Goal: Navigation & Orientation: Find specific page/section

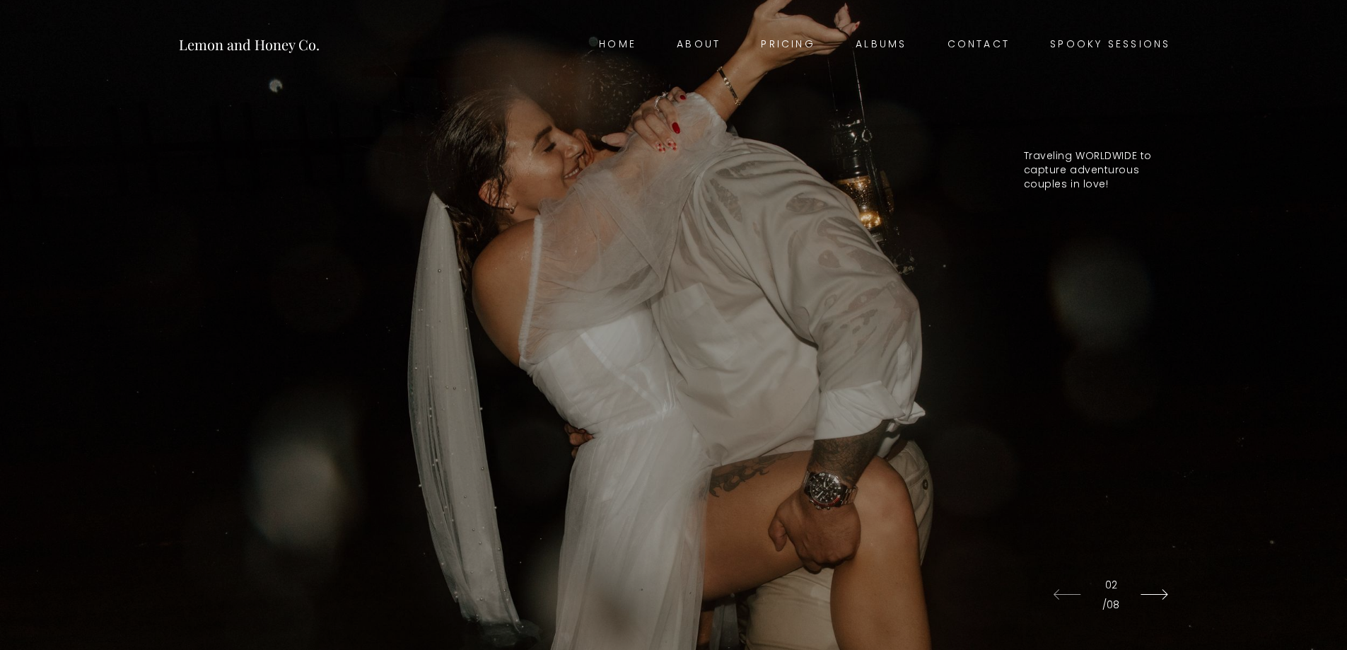
click at [1162, 593] on icon at bounding box center [1154, 595] width 56 height 40
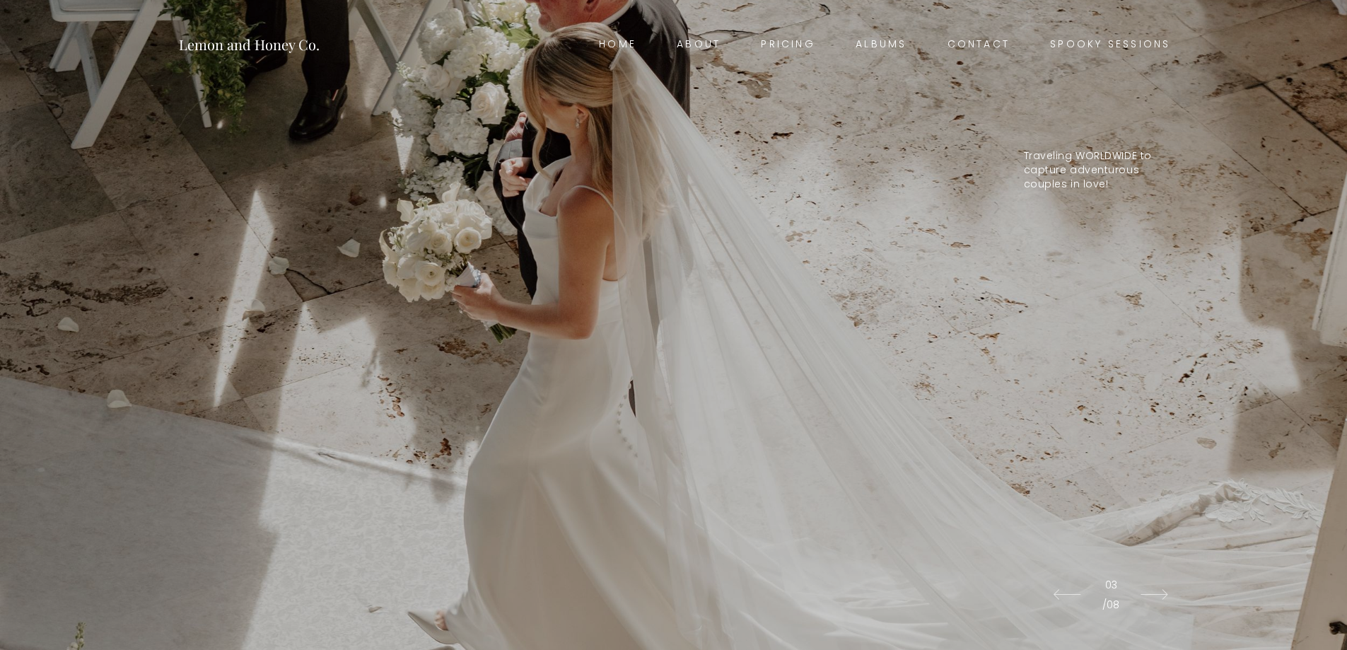
click at [1162, 593] on icon at bounding box center [1154, 595] width 56 height 40
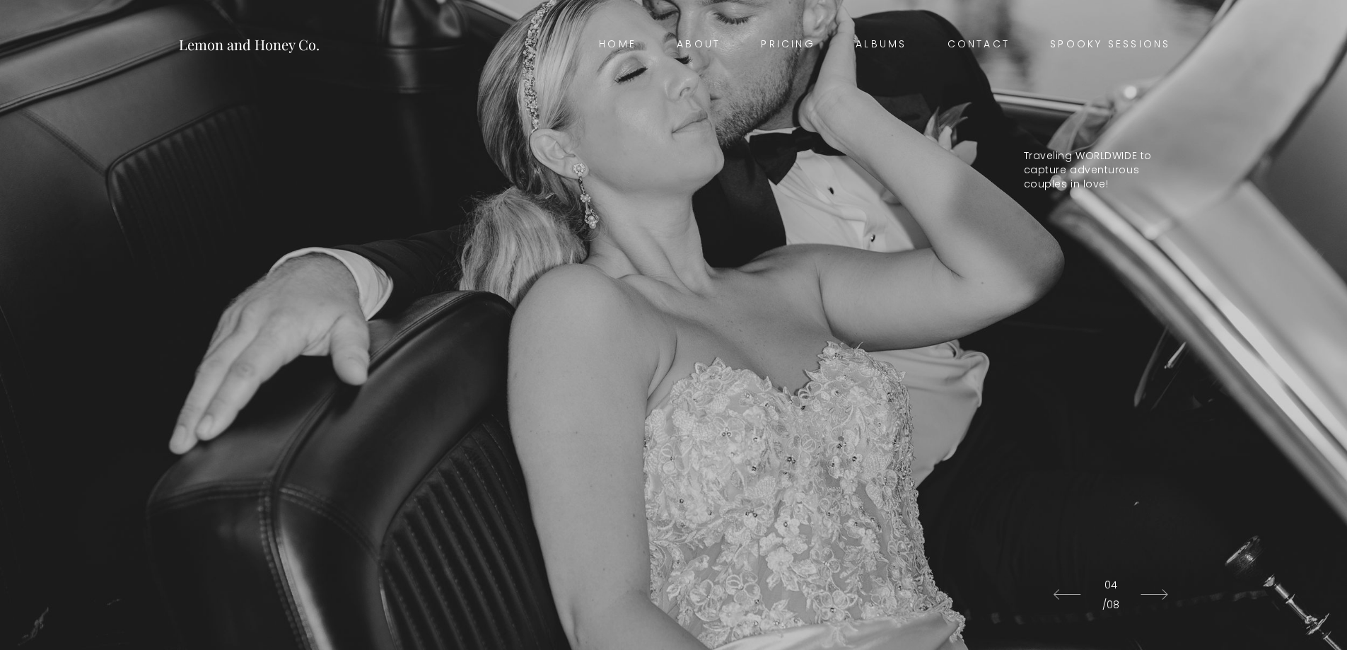
click at [1162, 593] on icon at bounding box center [1154, 595] width 56 height 40
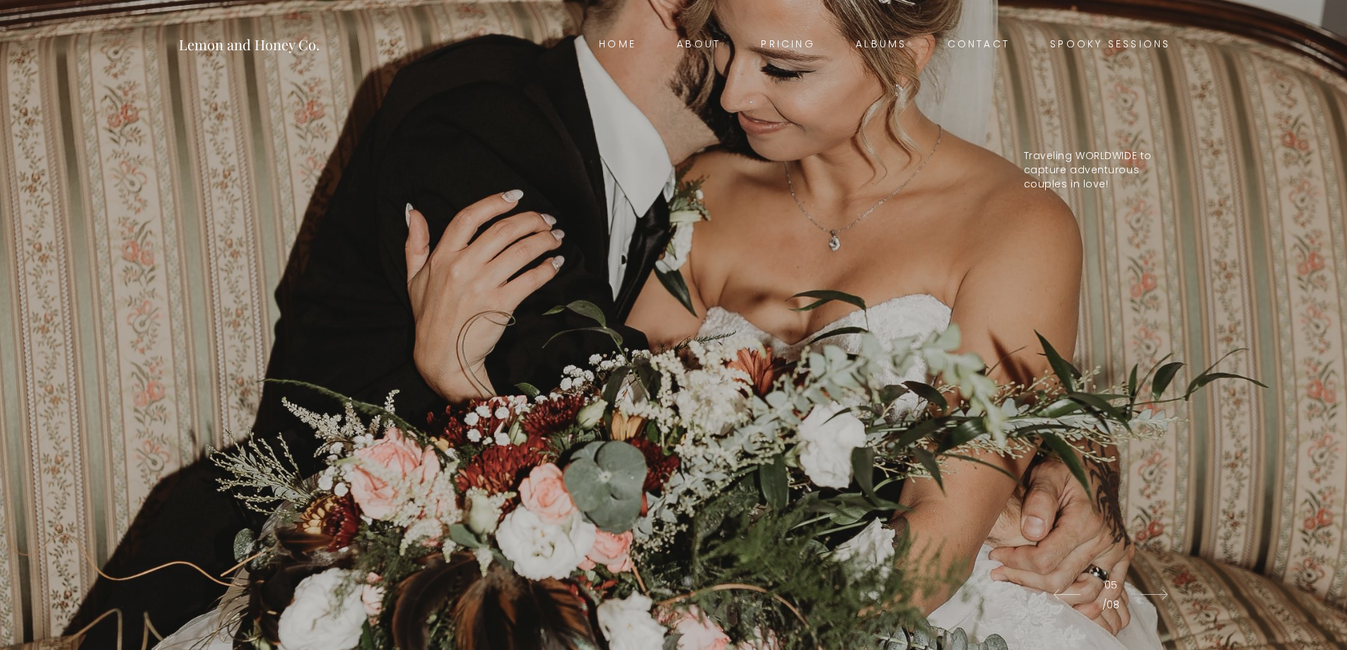
click at [1162, 593] on icon at bounding box center [1154, 595] width 56 height 40
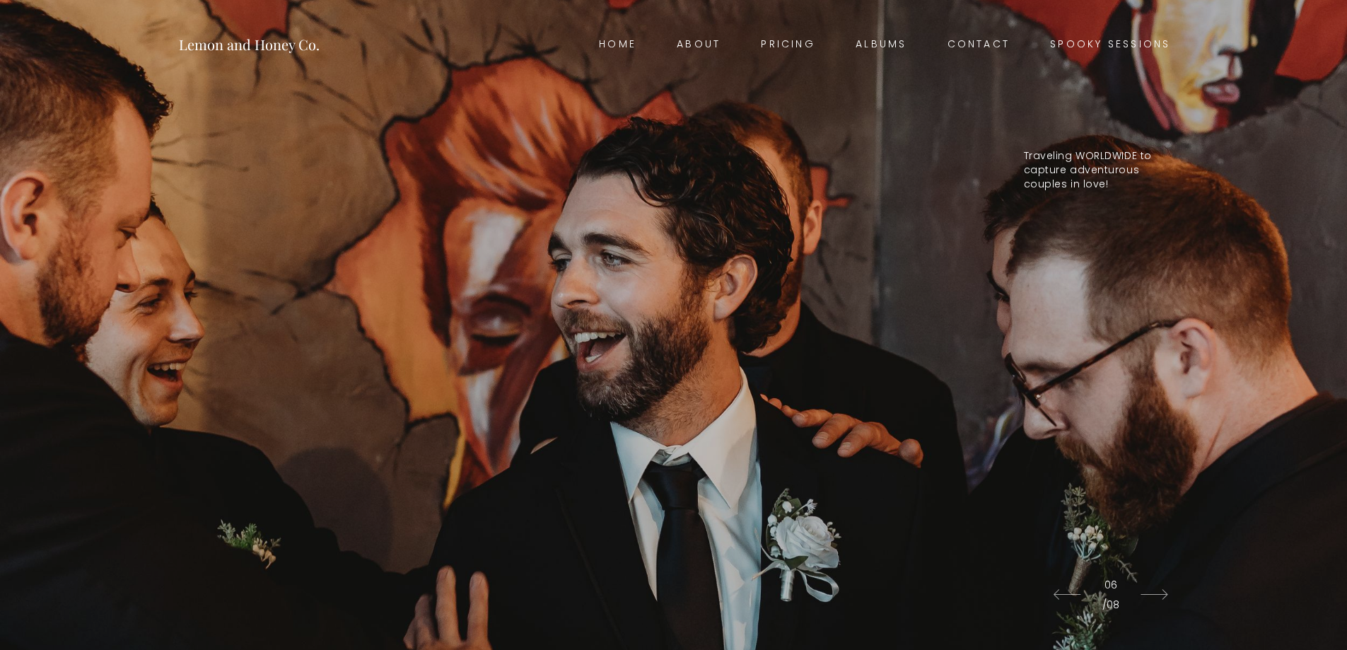
click at [1162, 593] on icon at bounding box center [1154, 595] width 56 height 40
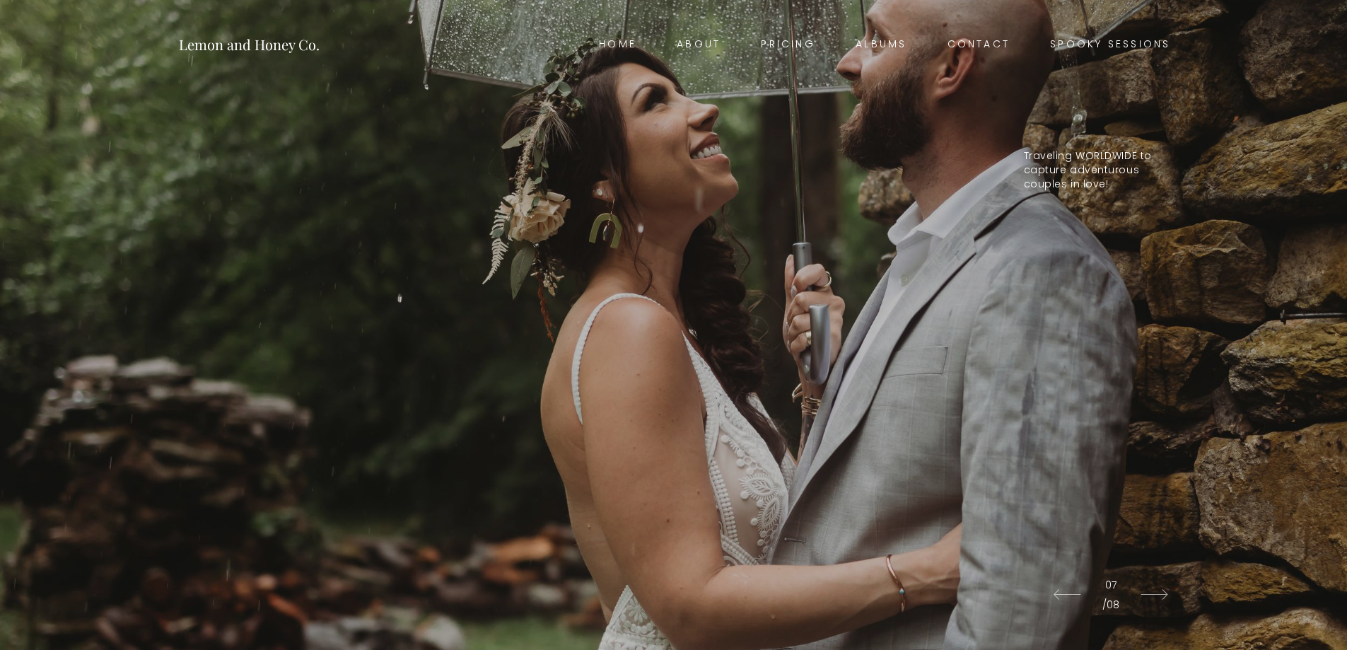
click at [1162, 593] on icon at bounding box center [1154, 595] width 56 height 40
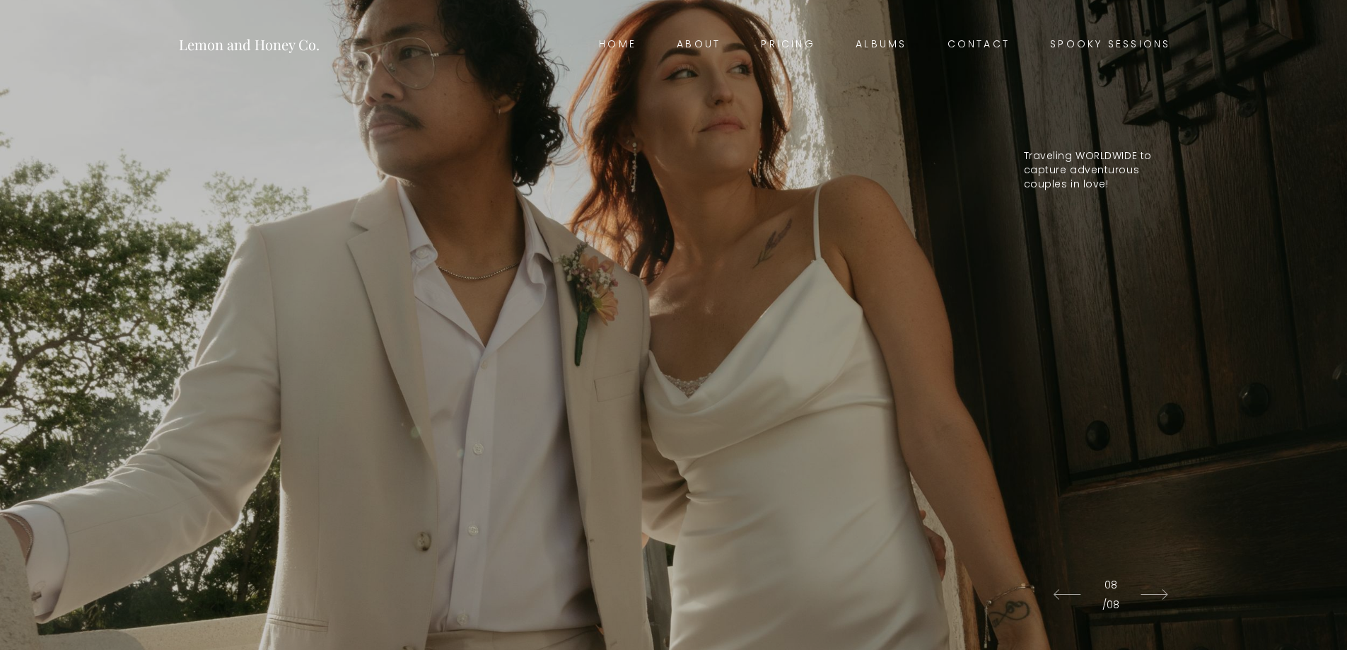
click at [1162, 593] on icon at bounding box center [1154, 595] width 56 height 40
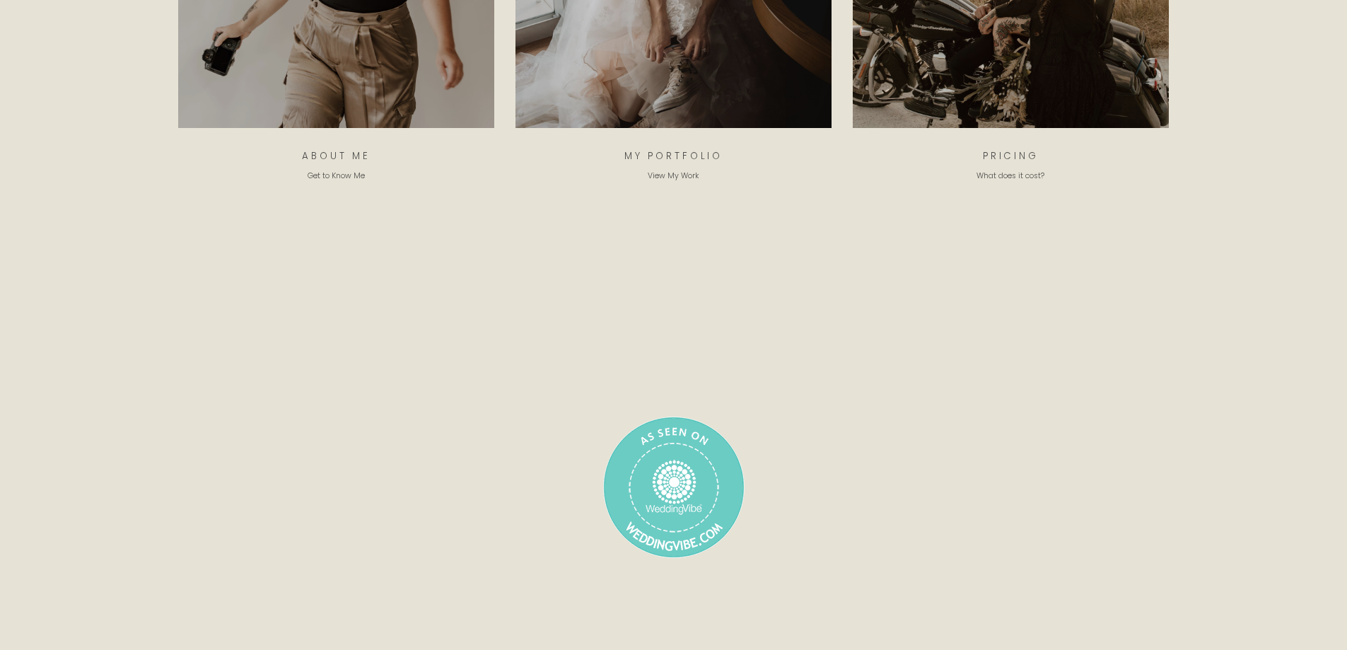
scroll to position [9261, 0]
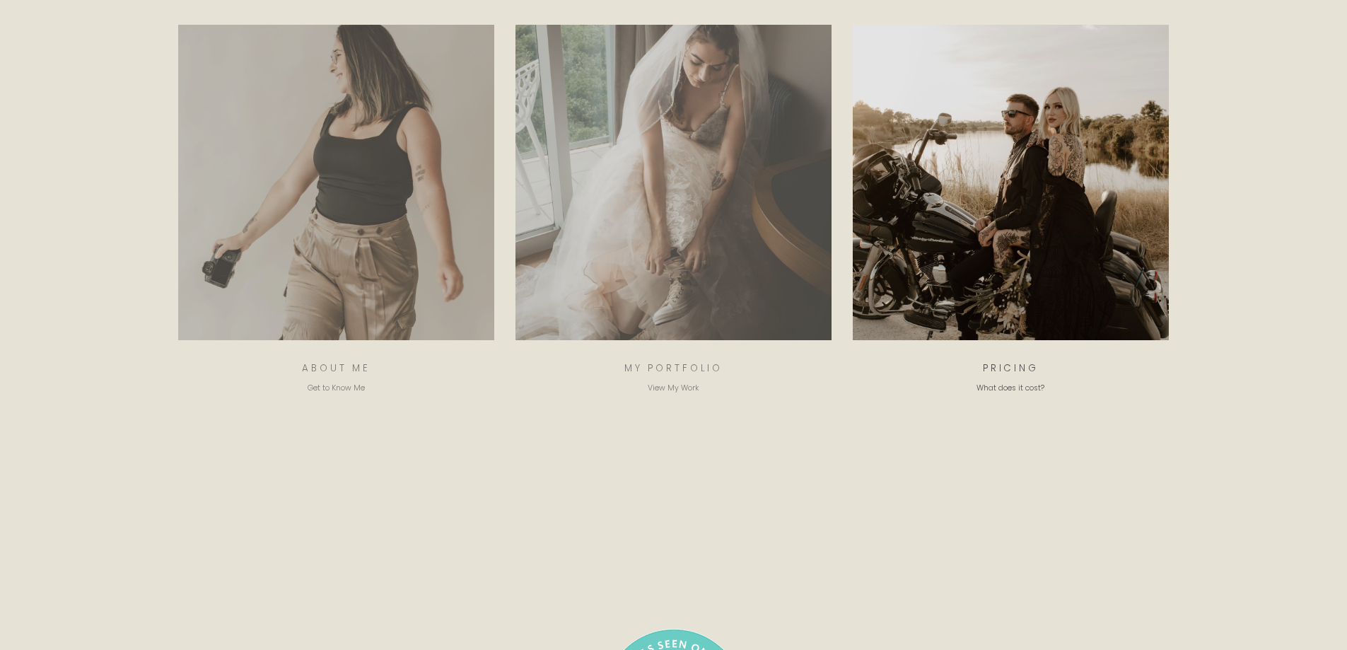
click at [1014, 279] on img at bounding box center [1010, 182] width 315 height 315
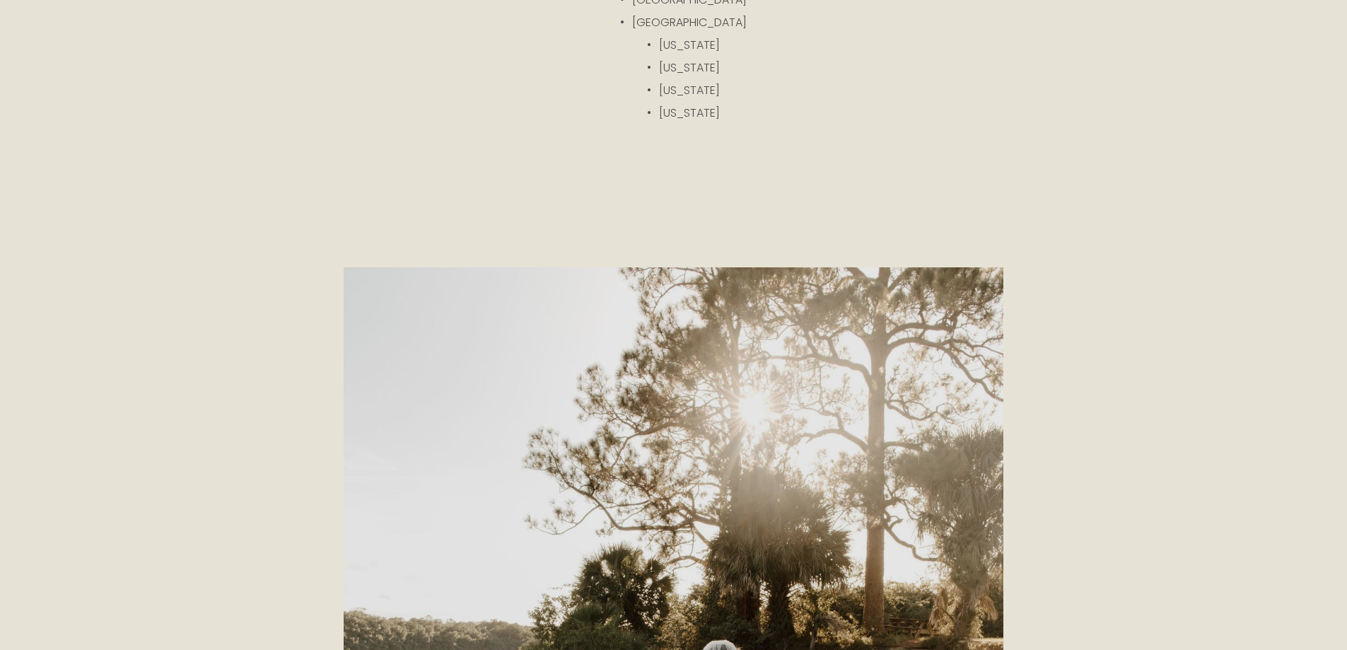
scroll to position [3464, 0]
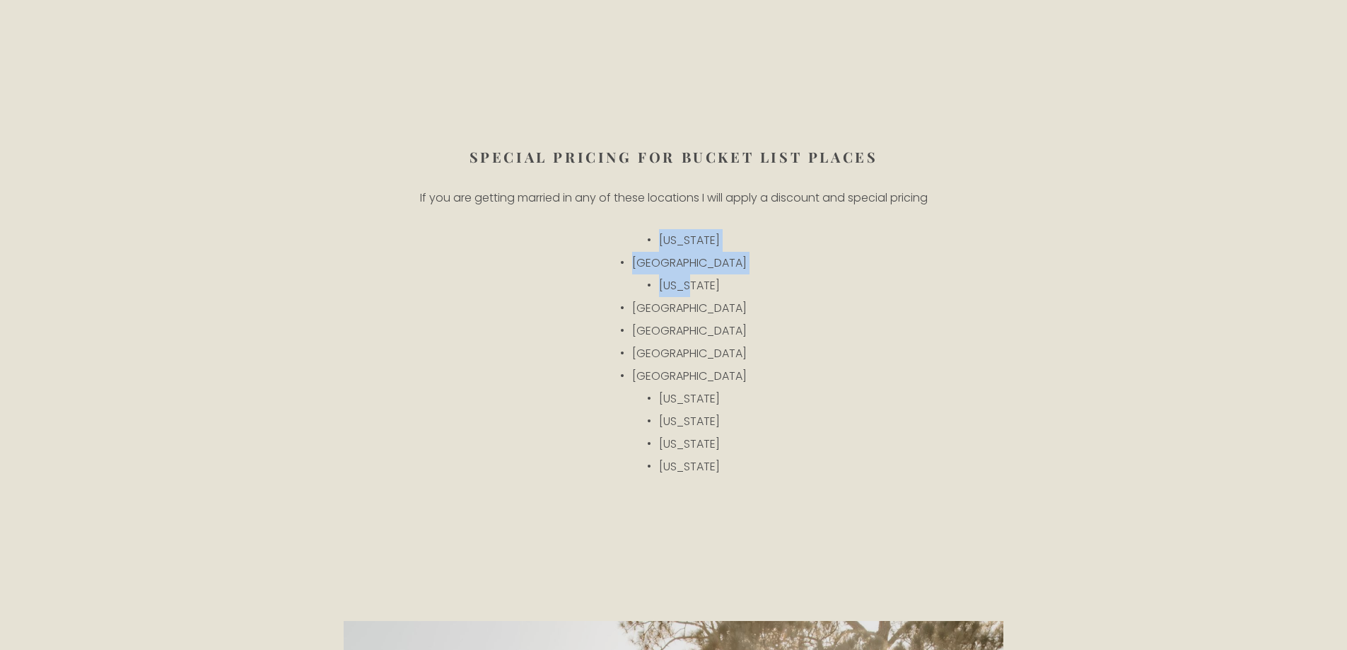
drag, startPoint x: 657, startPoint y: 232, endPoint x: 706, endPoint y: 269, distance: 61.6
click at [706, 269] on ul "Puerto Rico Bahamas Hawaii Ireland United Kingdom Australia Mexico Alaska Calif…" at bounding box center [674, 353] width 990 height 249
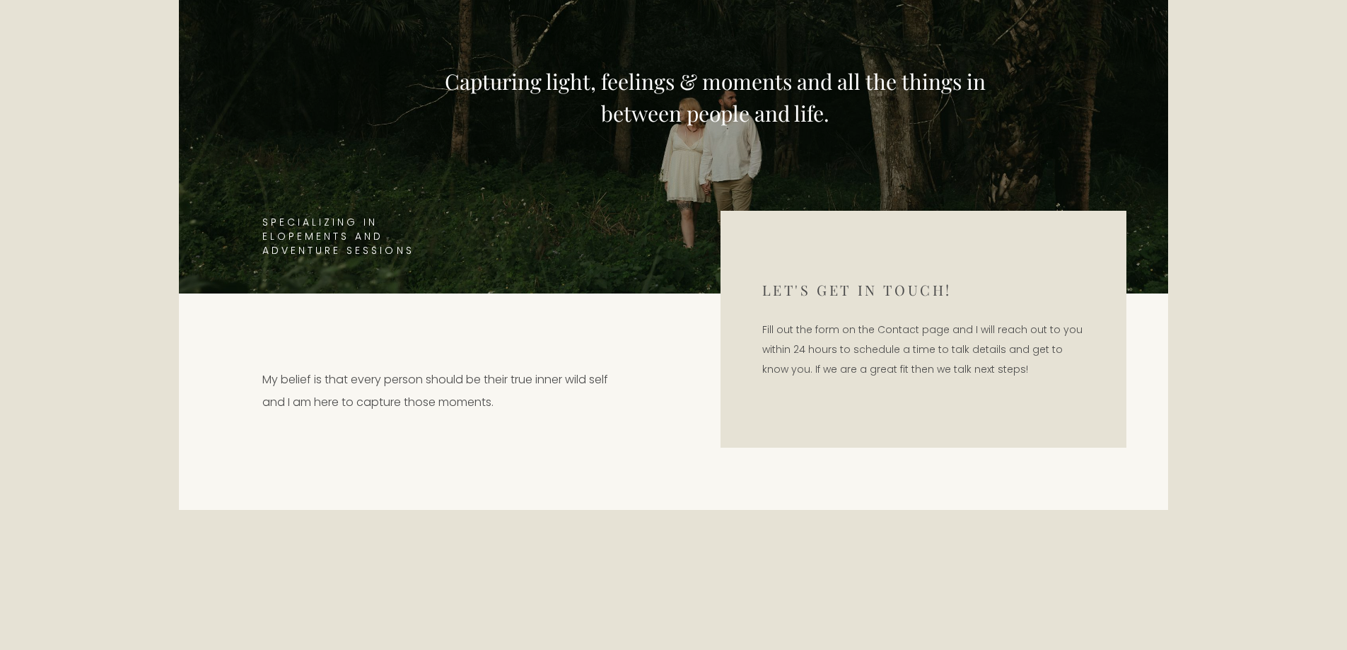
scroll to position [0, 0]
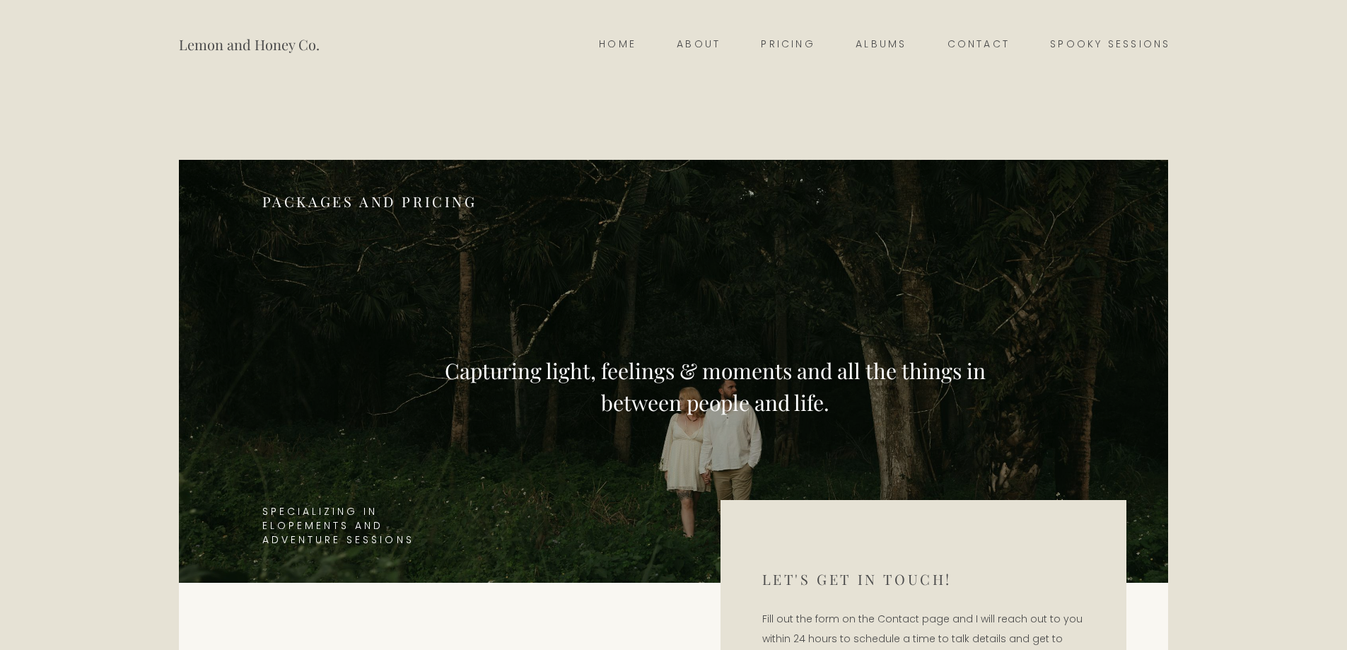
click at [1130, 43] on link "Spooky Sessions" at bounding box center [1110, 45] width 160 height 20
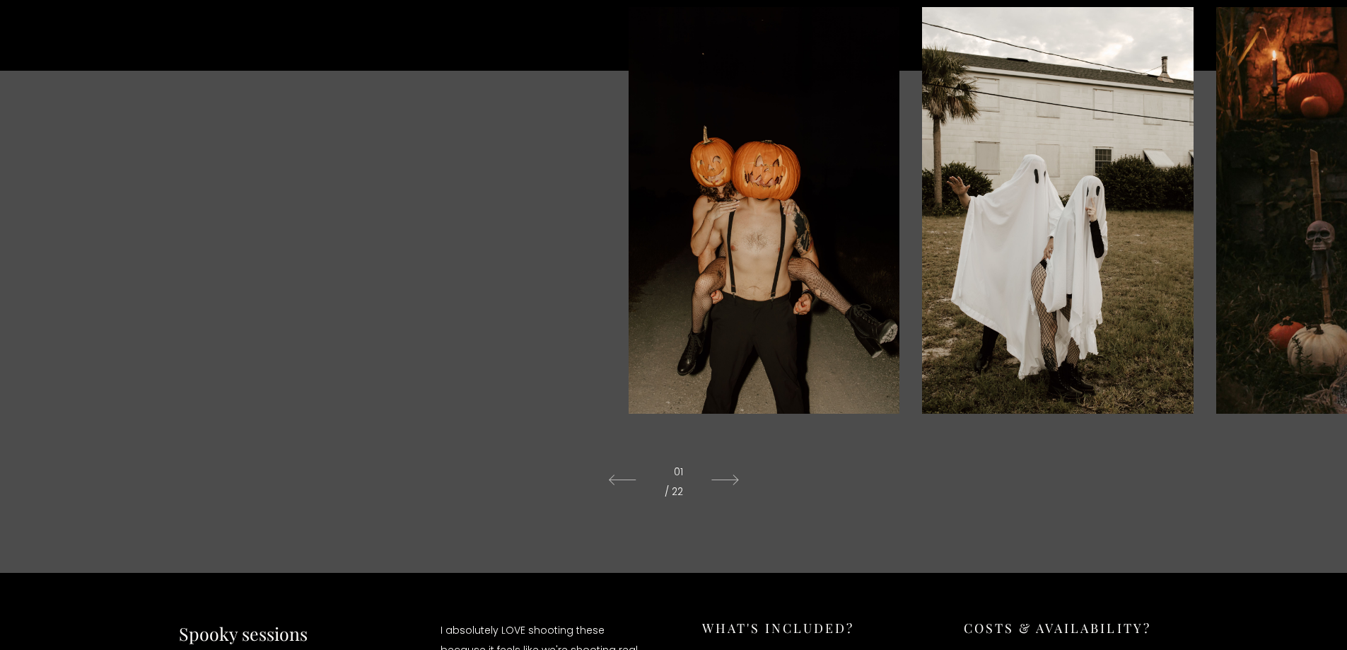
scroll to position [566, 0]
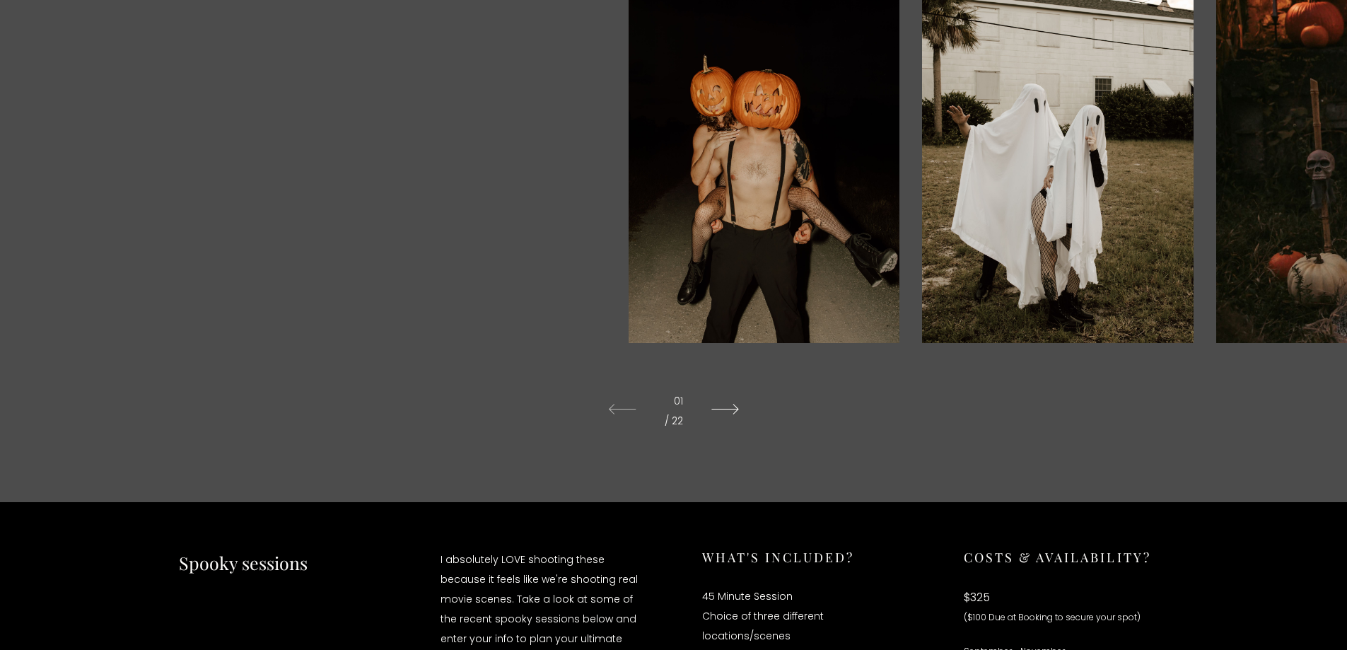
click at [729, 406] on icon at bounding box center [725, 410] width 56 height 40
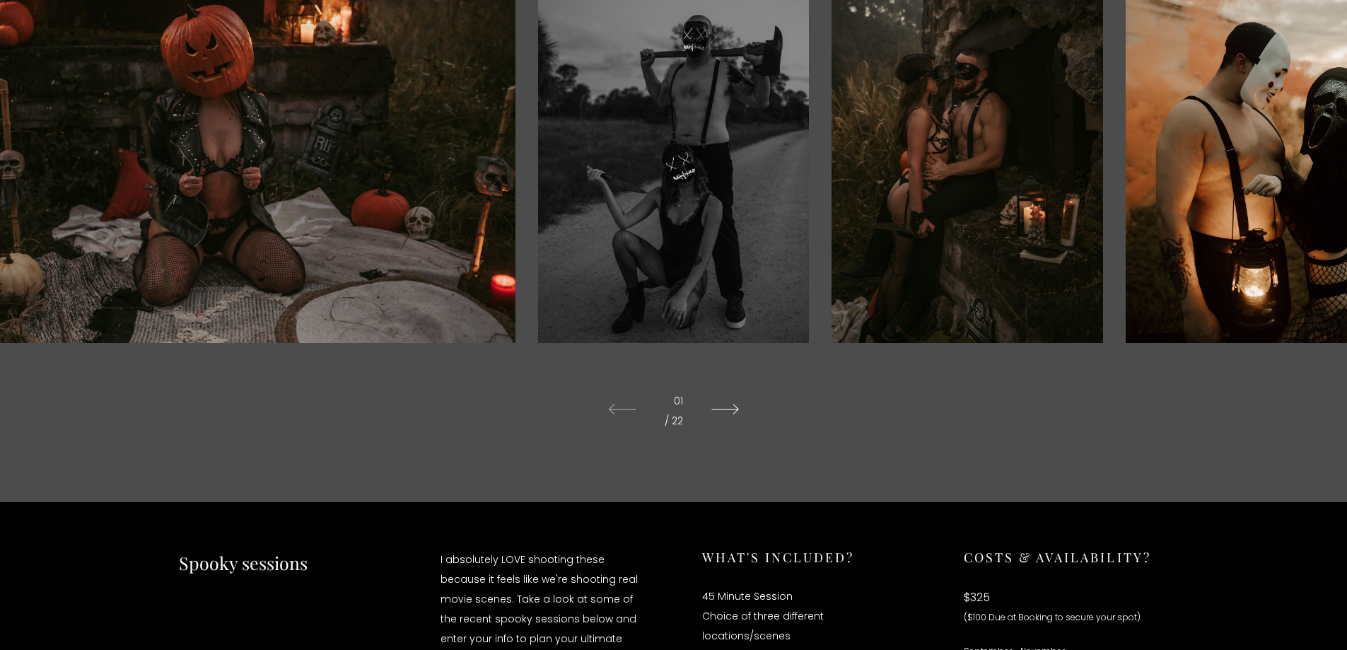
scroll to position [495, 0]
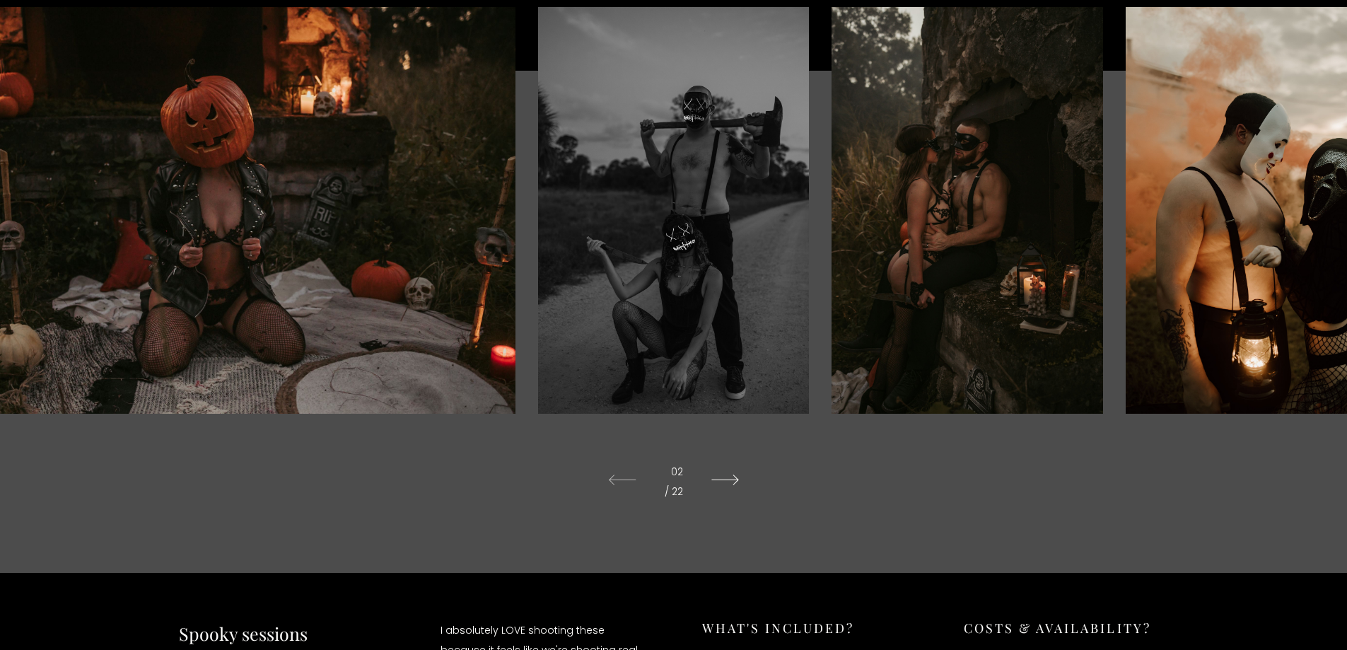
click at [721, 481] on icon at bounding box center [725, 480] width 56 height 40
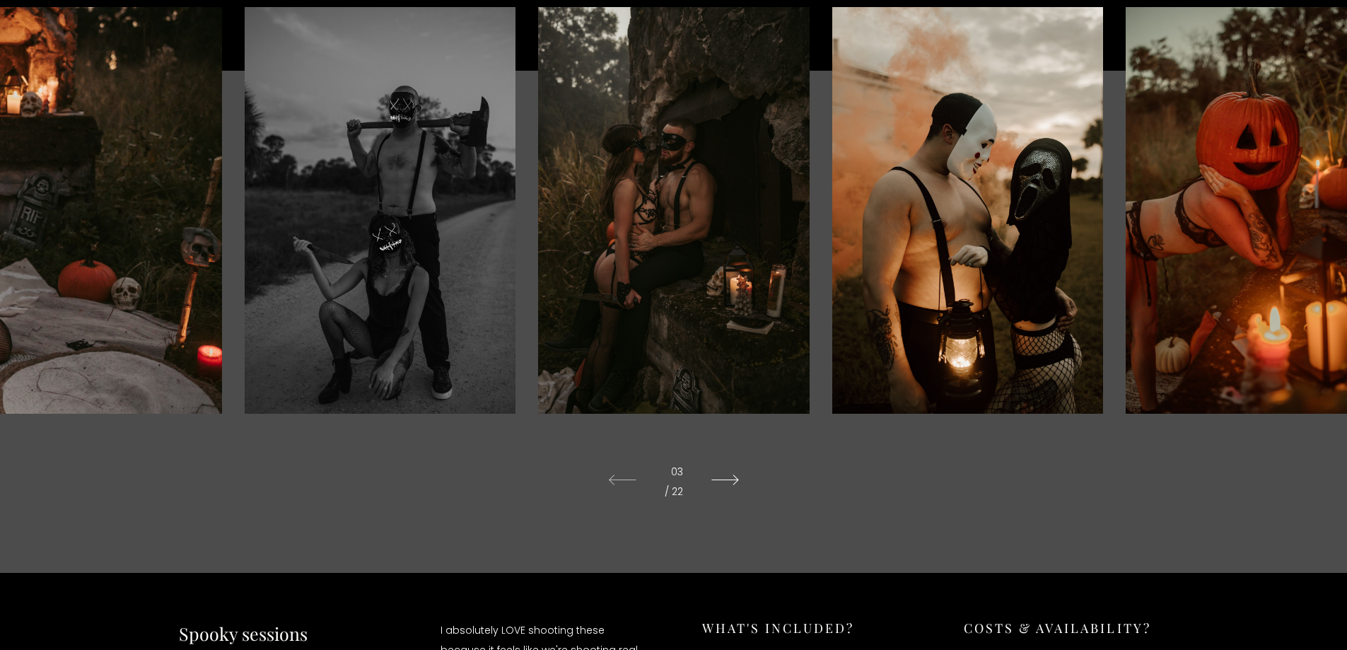
click at [727, 476] on icon at bounding box center [725, 480] width 56 height 40
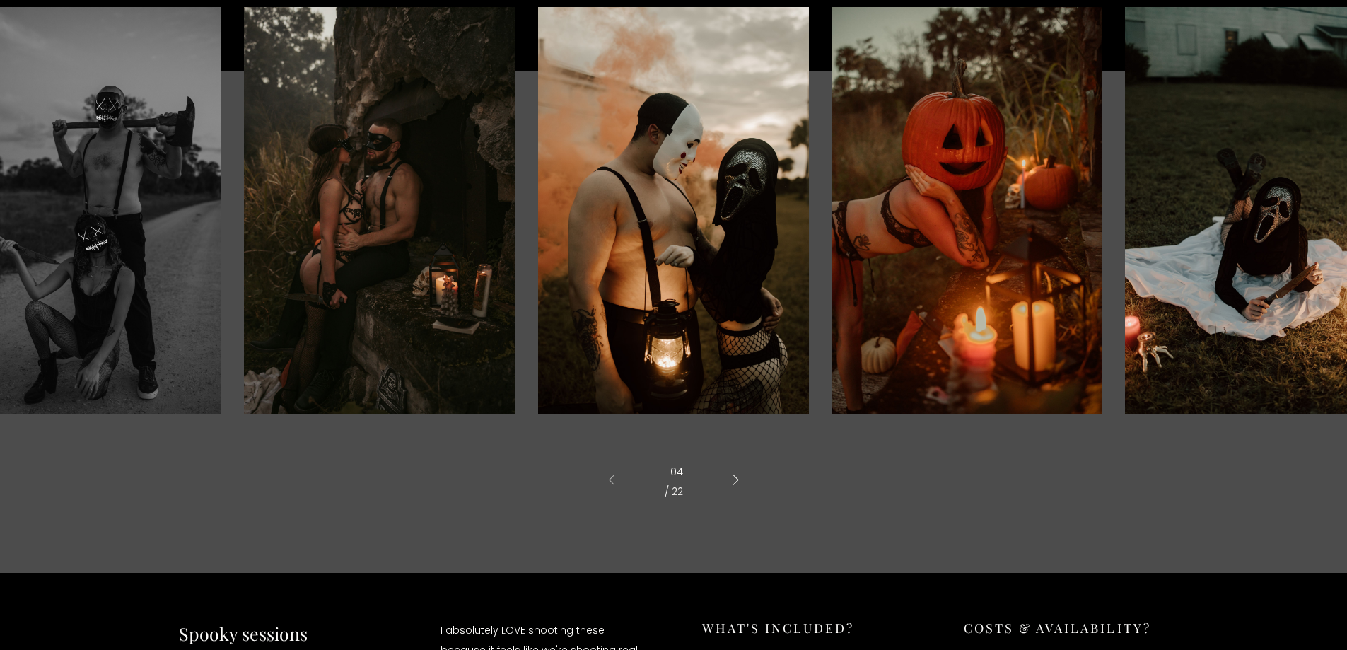
scroll to position [424, 0]
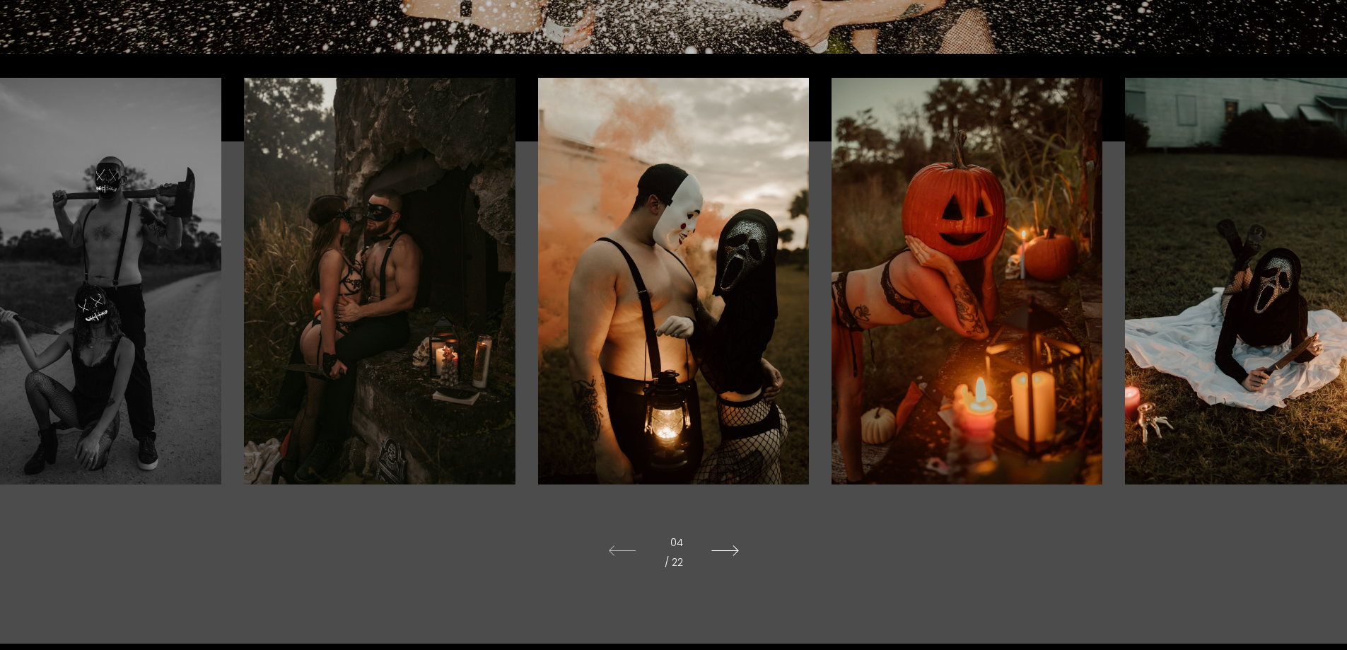
click at [726, 551] on icon at bounding box center [725, 551] width 56 height 40
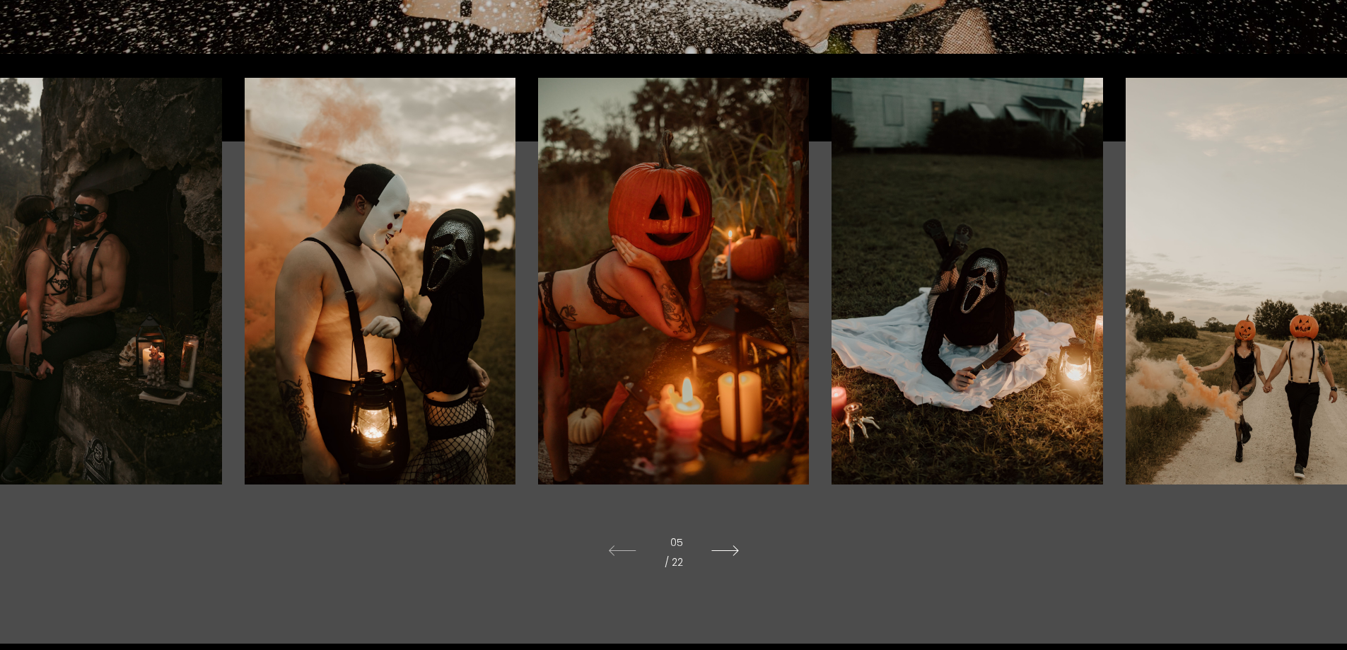
click at [726, 551] on icon at bounding box center [725, 551] width 56 height 40
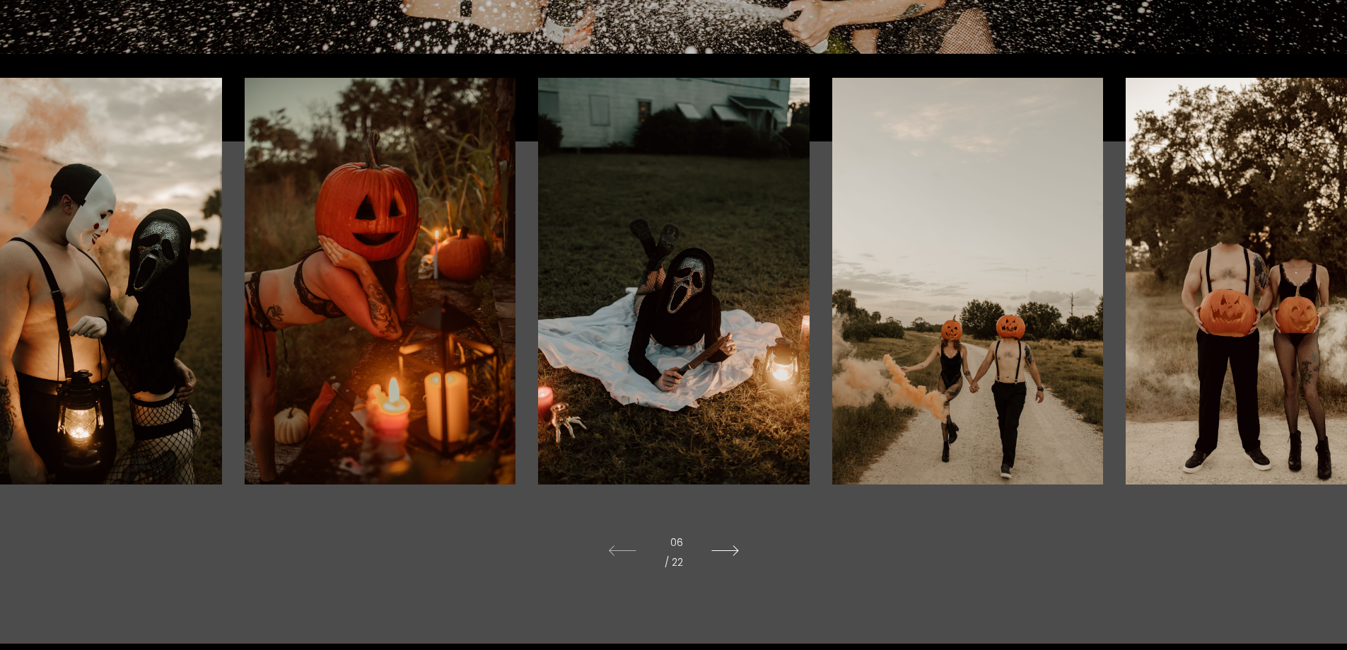
click at [726, 551] on icon at bounding box center [725, 551] width 56 height 40
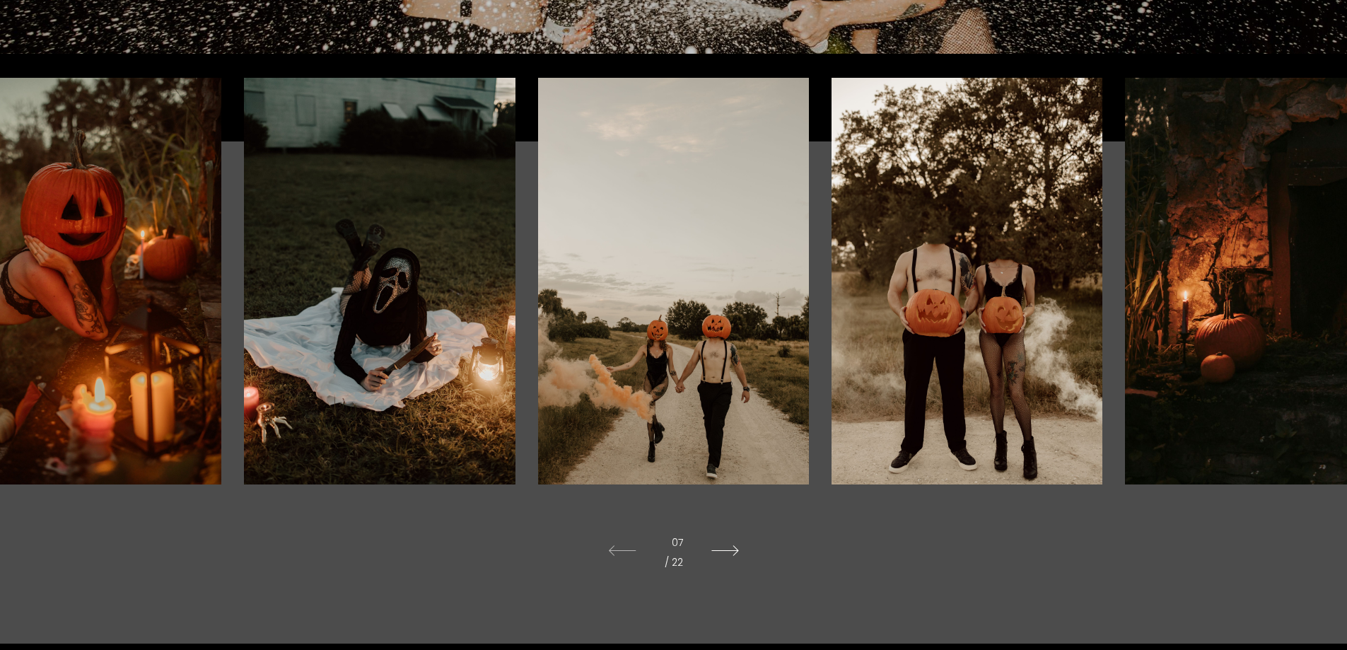
click at [726, 550] on icon at bounding box center [725, 551] width 56 height 40
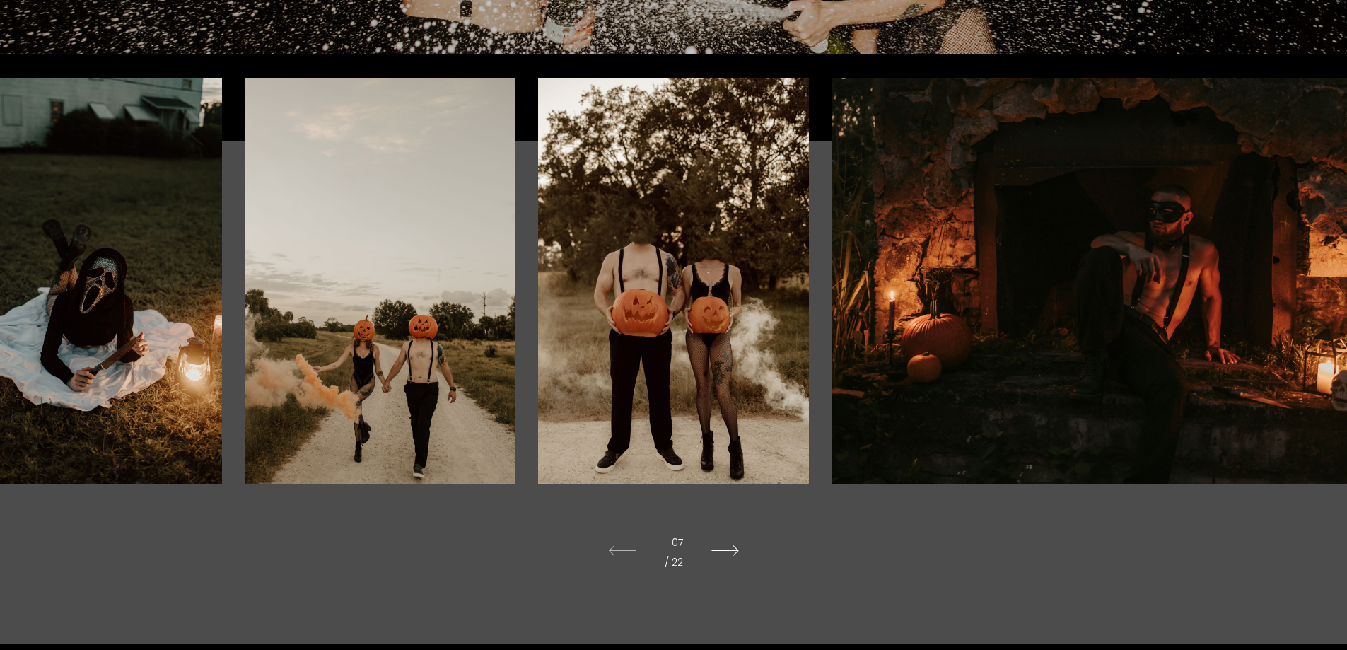
click at [726, 550] on icon at bounding box center [725, 551] width 56 height 40
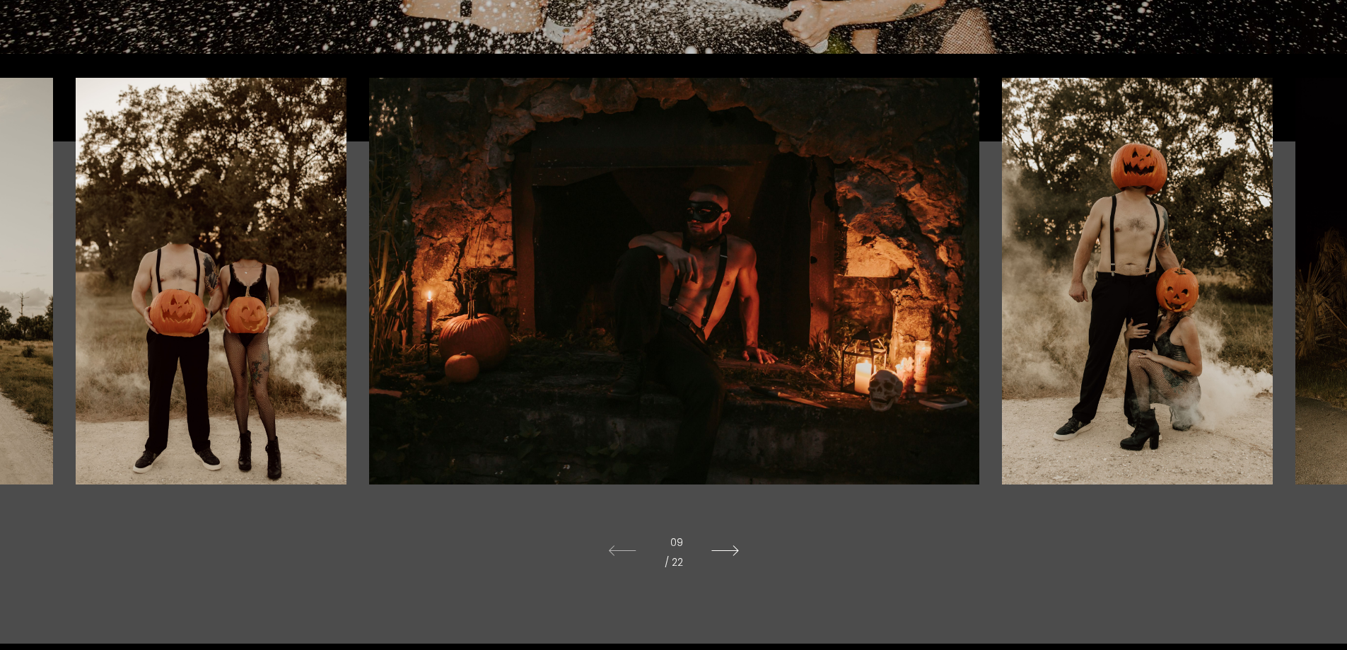
click at [726, 550] on icon at bounding box center [725, 551] width 56 height 40
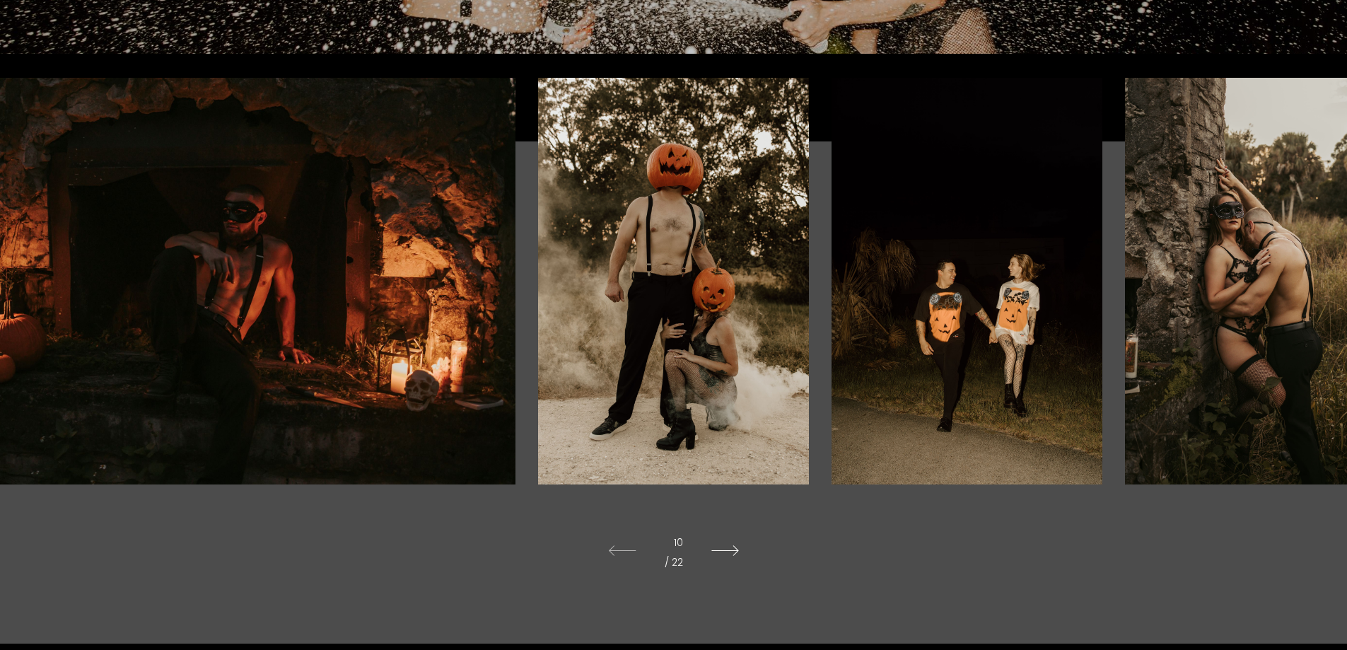
click at [726, 549] on icon at bounding box center [725, 551] width 56 height 40
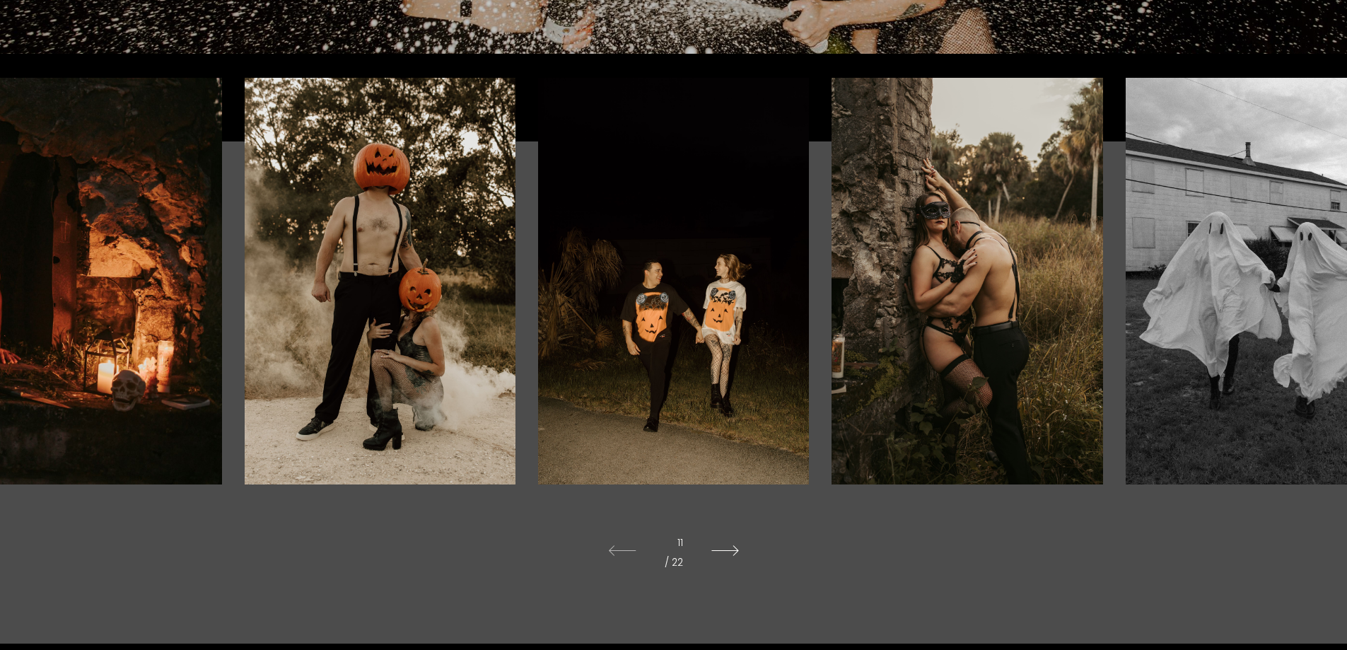
click at [726, 549] on icon at bounding box center [725, 551] width 56 height 40
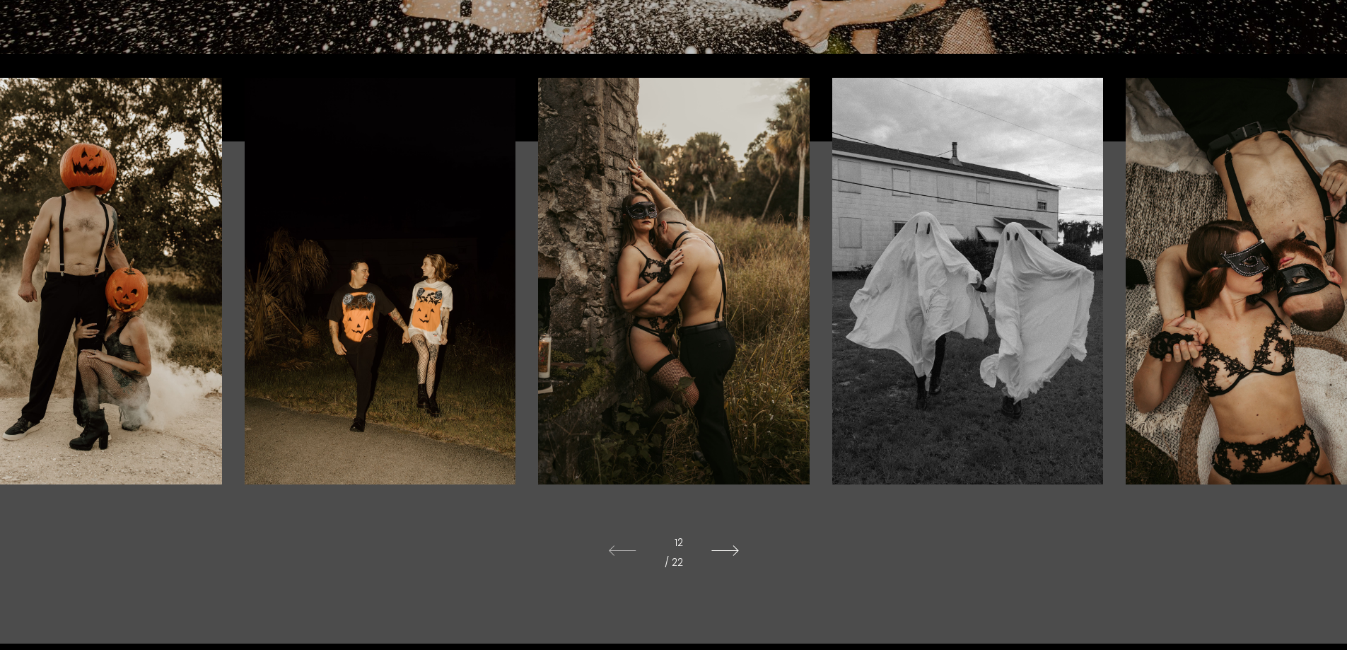
click at [726, 549] on icon at bounding box center [725, 551] width 56 height 40
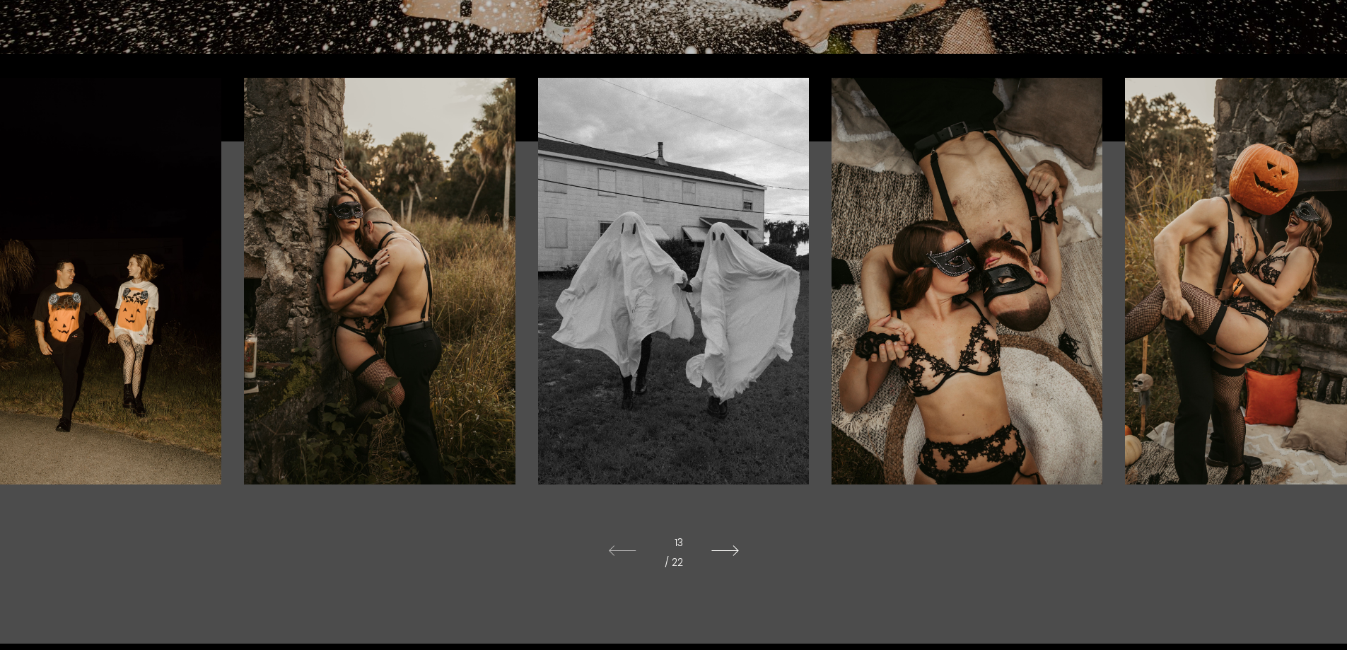
click at [726, 549] on icon at bounding box center [725, 551] width 56 height 40
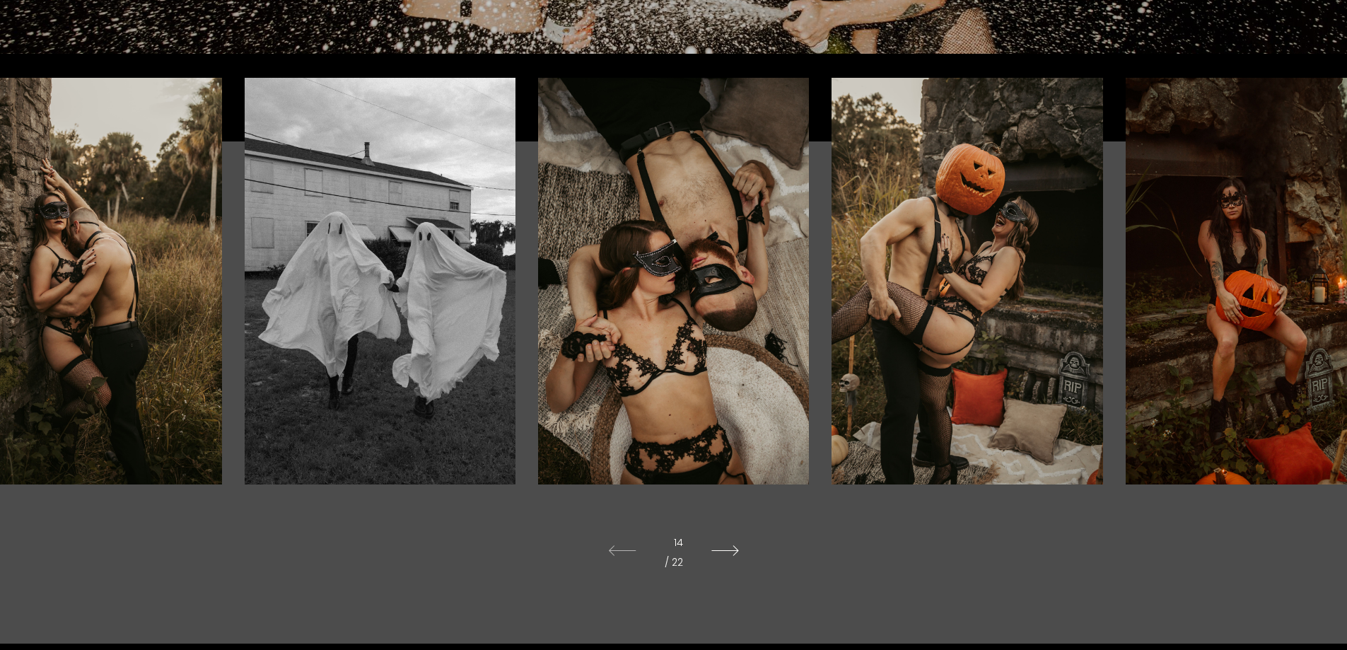
click at [726, 549] on icon at bounding box center [725, 551] width 56 height 40
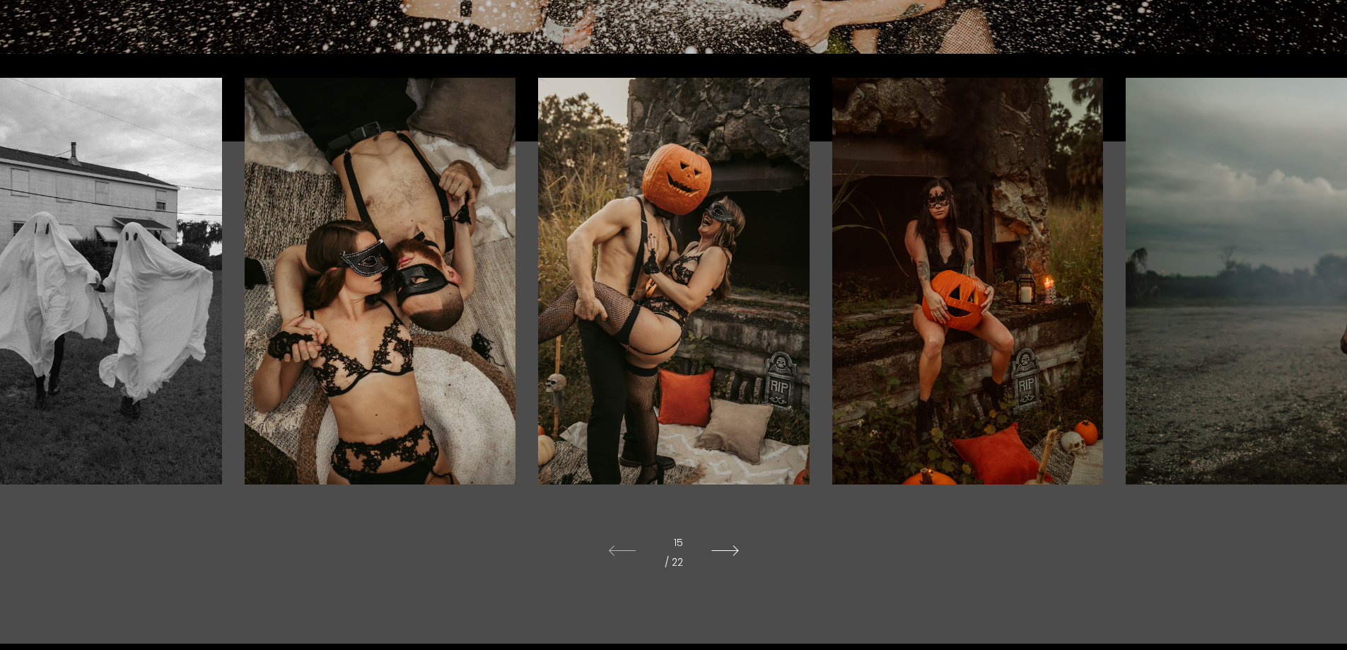
click at [726, 549] on icon at bounding box center [725, 551] width 56 height 40
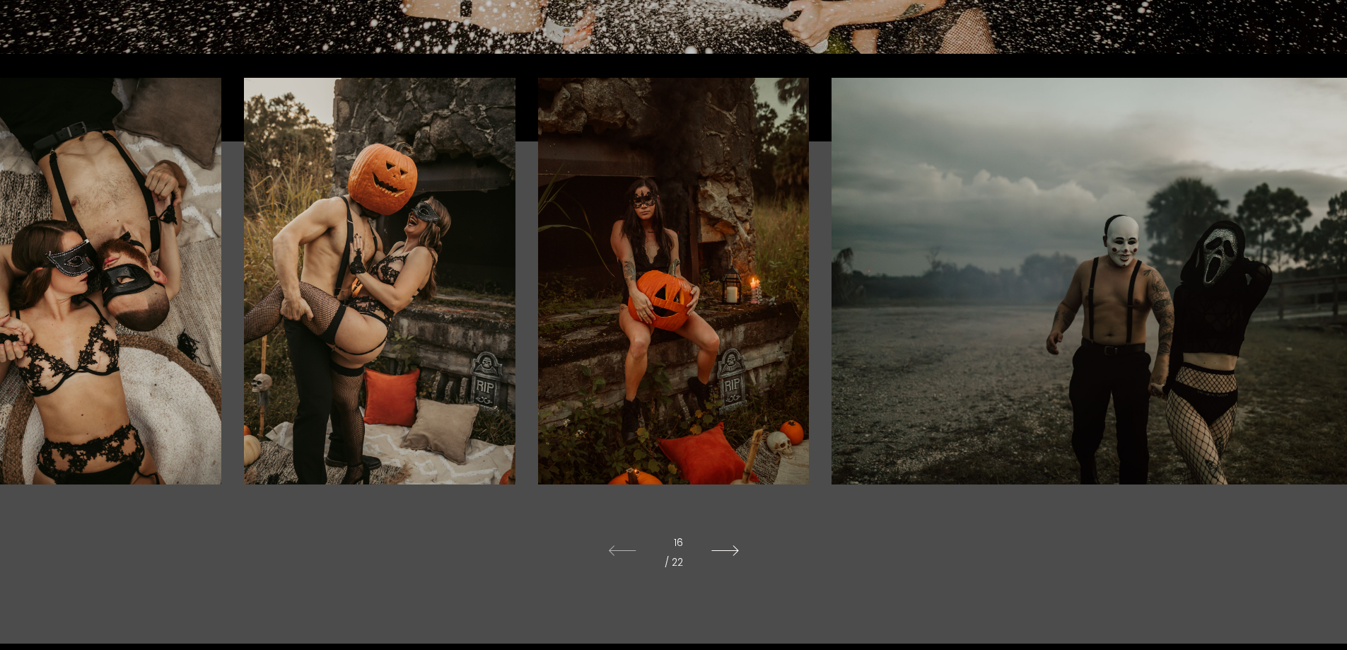
click at [726, 549] on icon at bounding box center [725, 551] width 56 height 40
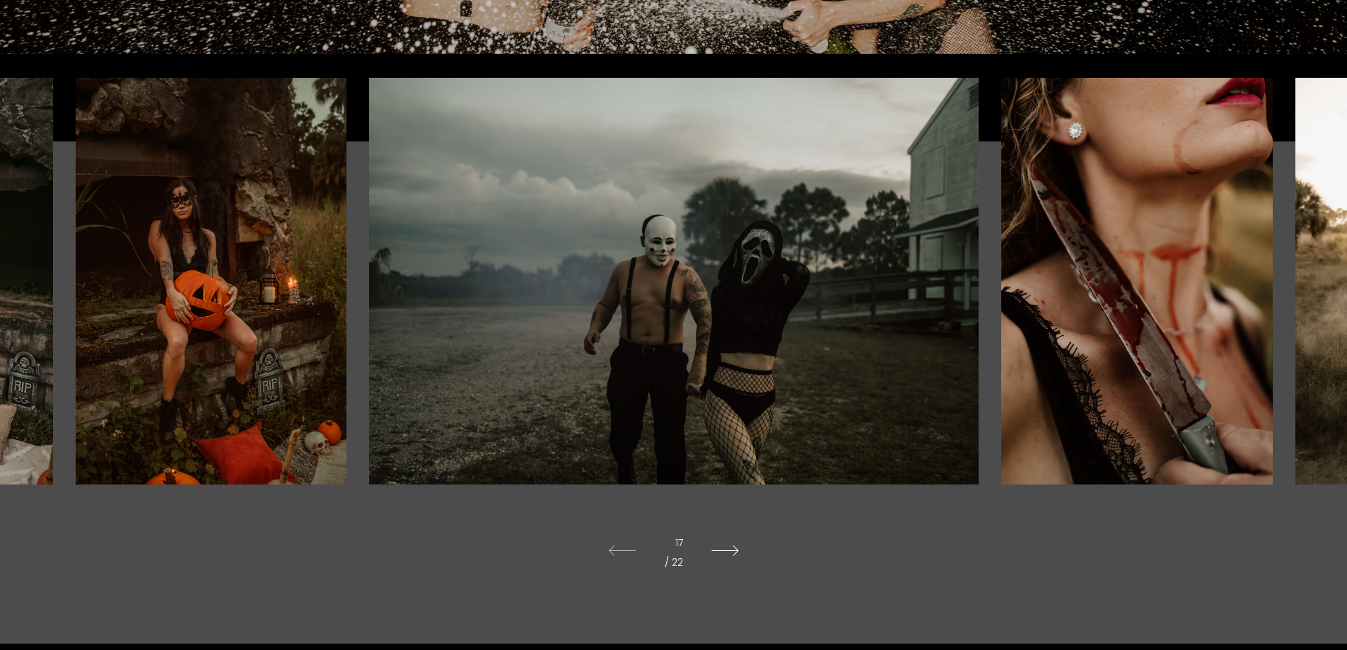
click at [726, 549] on icon at bounding box center [725, 551] width 56 height 40
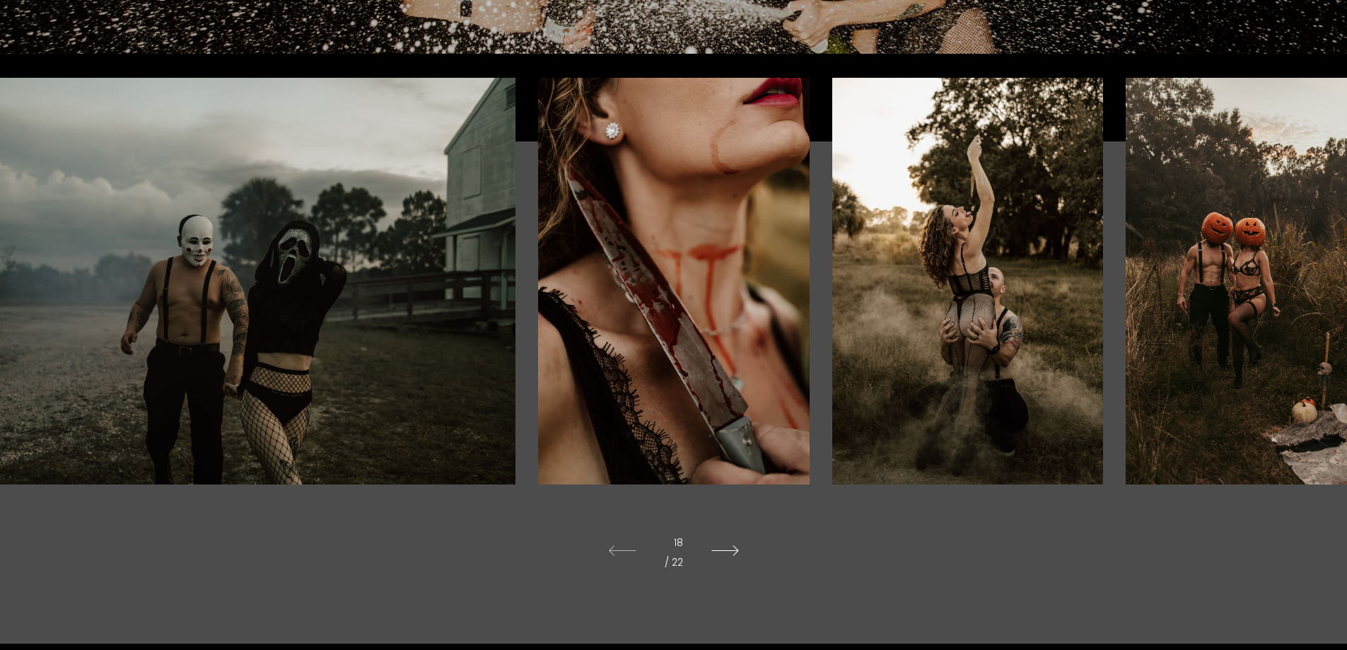
click at [726, 549] on icon at bounding box center [725, 551] width 56 height 40
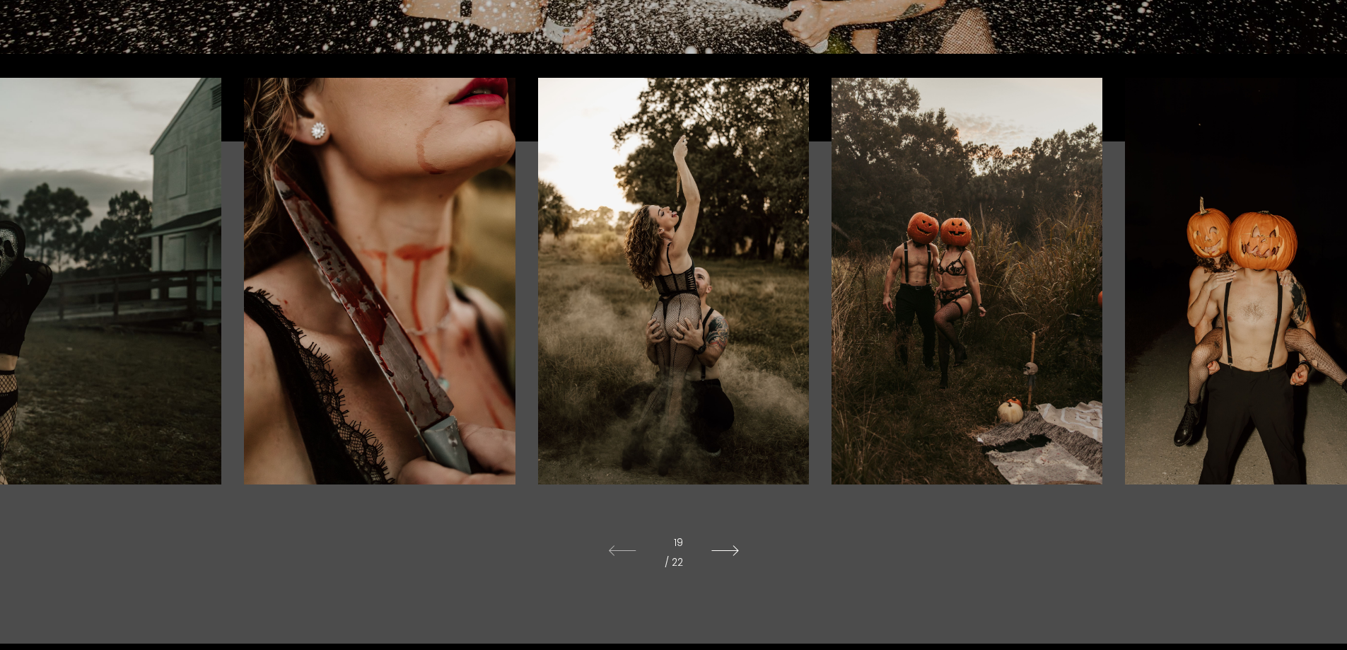
click at [726, 549] on icon at bounding box center [725, 551] width 56 height 40
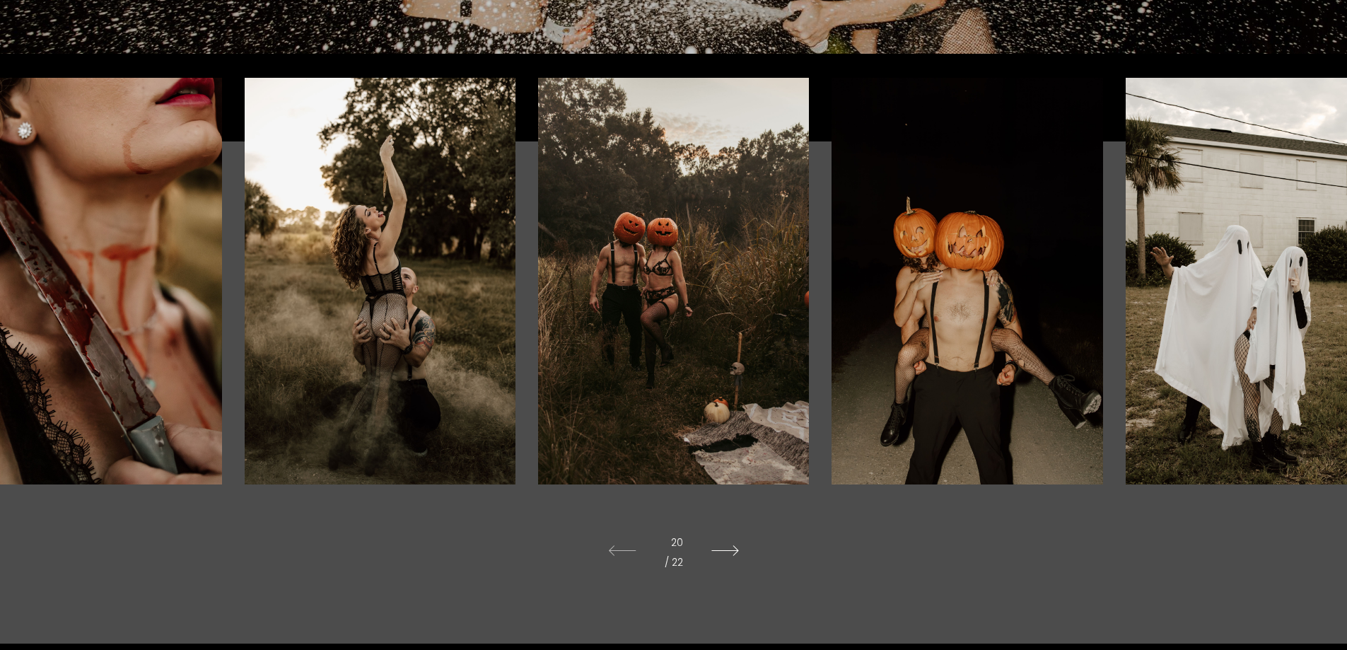
click at [726, 549] on icon at bounding box center [725, 551] width 56 height 40
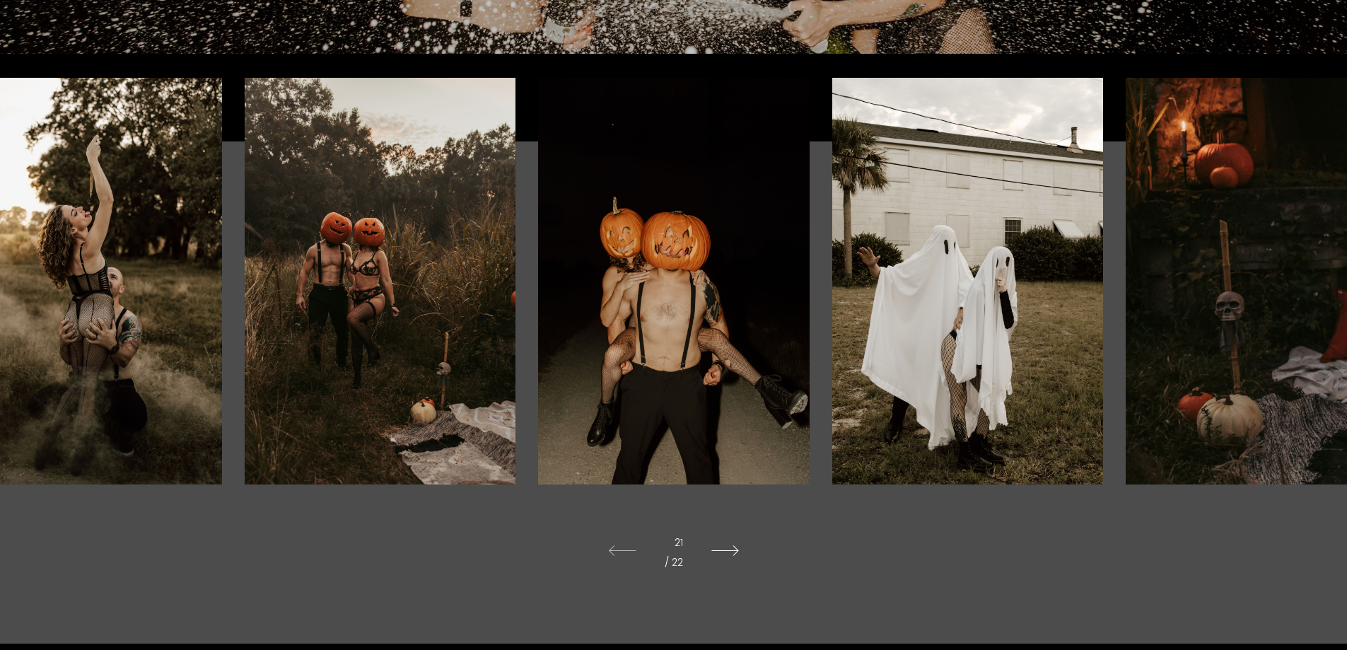
click at [723, 549] on icon at bounding box center [725, 551] width 56 height 40
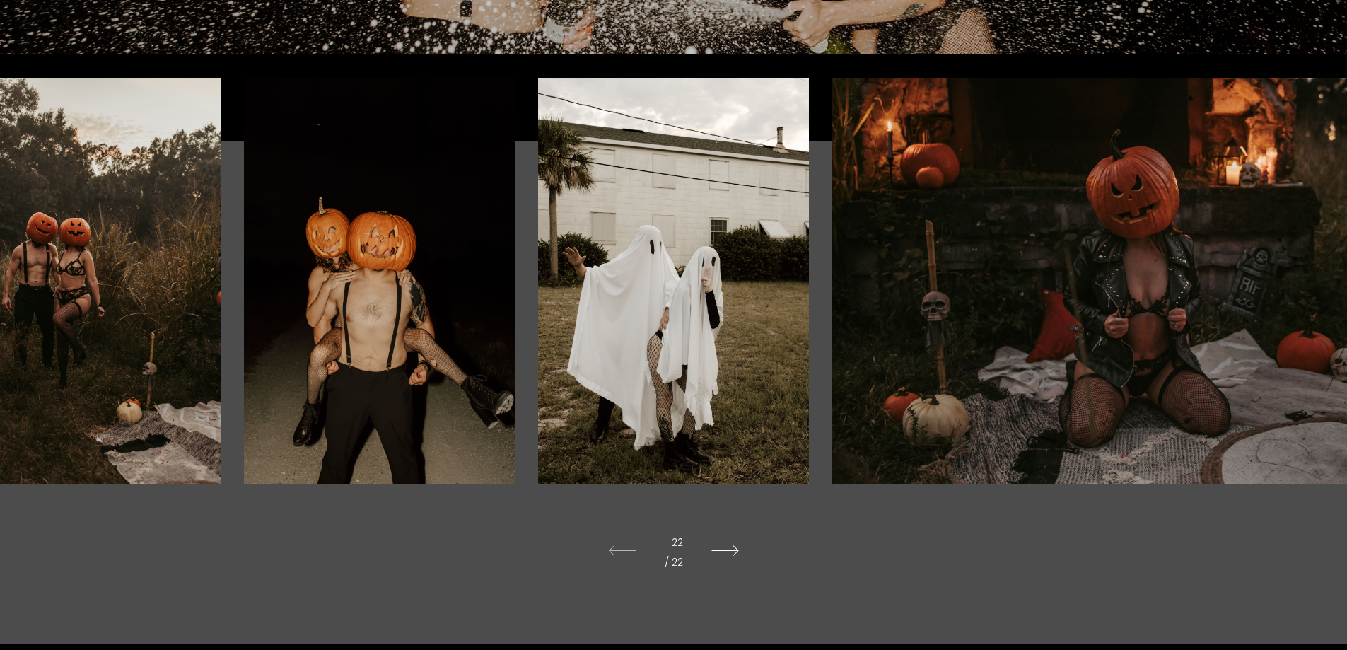
click at [723, 549] on icon at bounding box center [725, 551] width 56 height 40
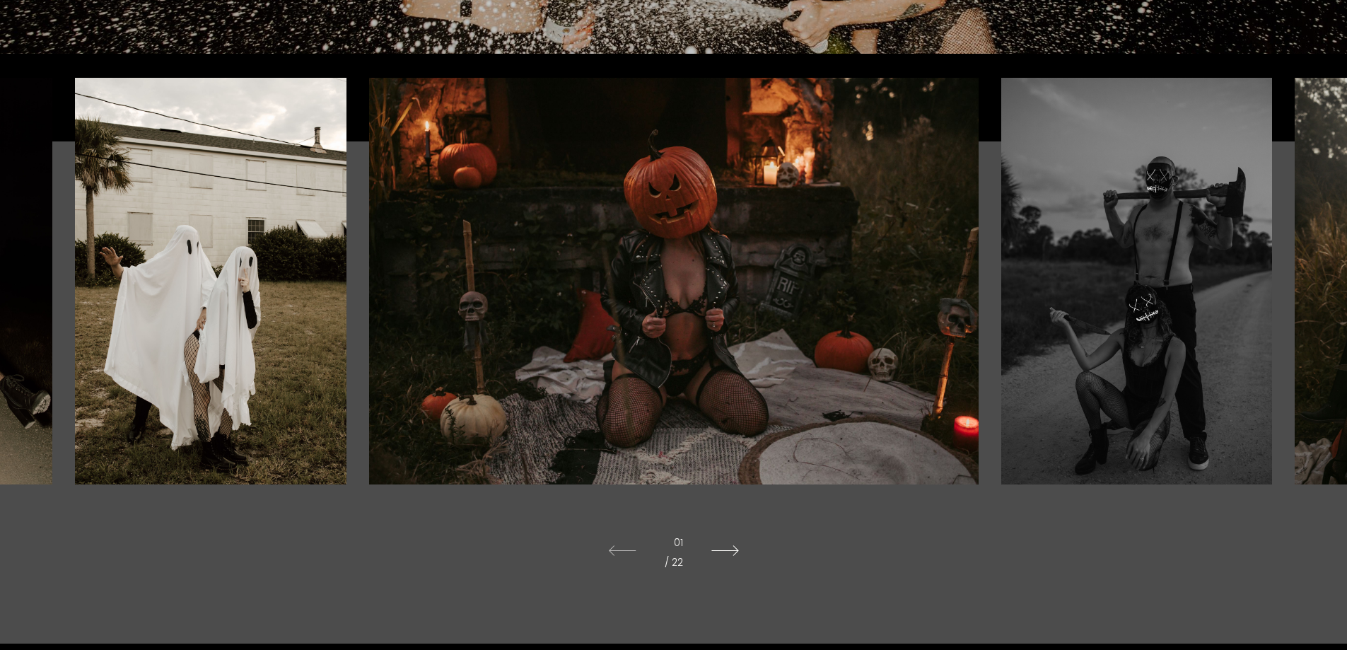
click at [723, 549] on icon at bounding box center [725, 551] width 56 height 40
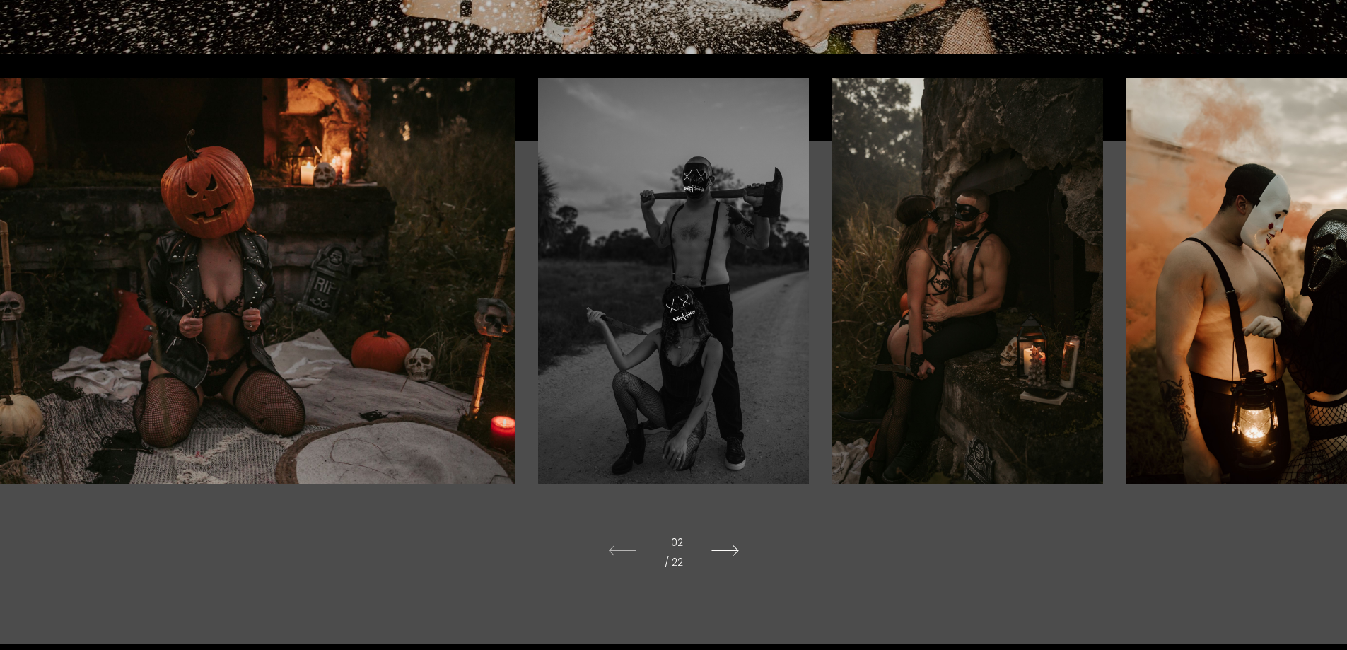
click at [723, 549] on icon at bounding box center [725, 551] width 56 height 40
